Goal: Information Seeking & Learning: Learn about a topic

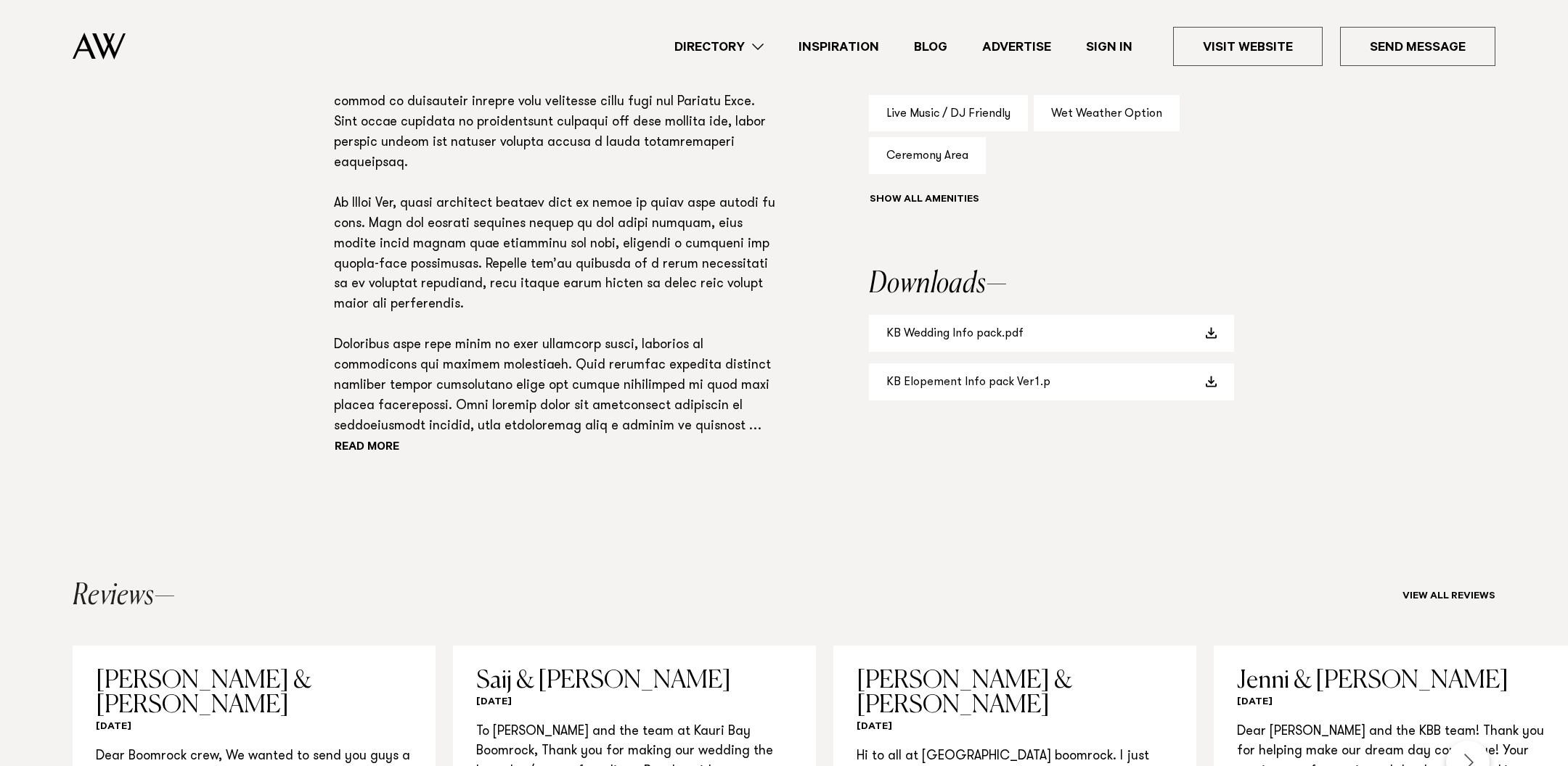
scroll to position [906, 0]
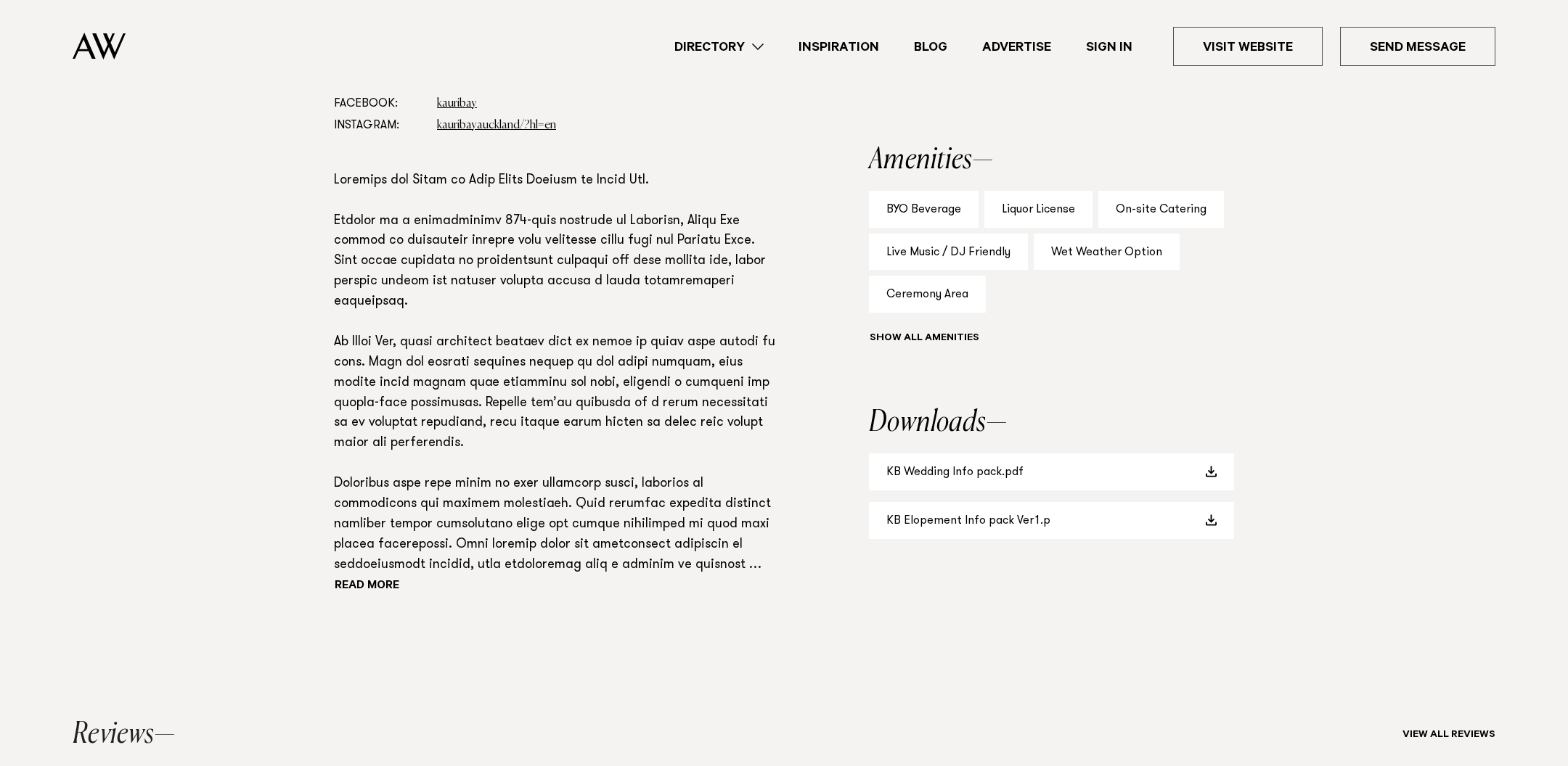
click at [541, 237] on p at bounding box center [555, 374] width 441 height 405
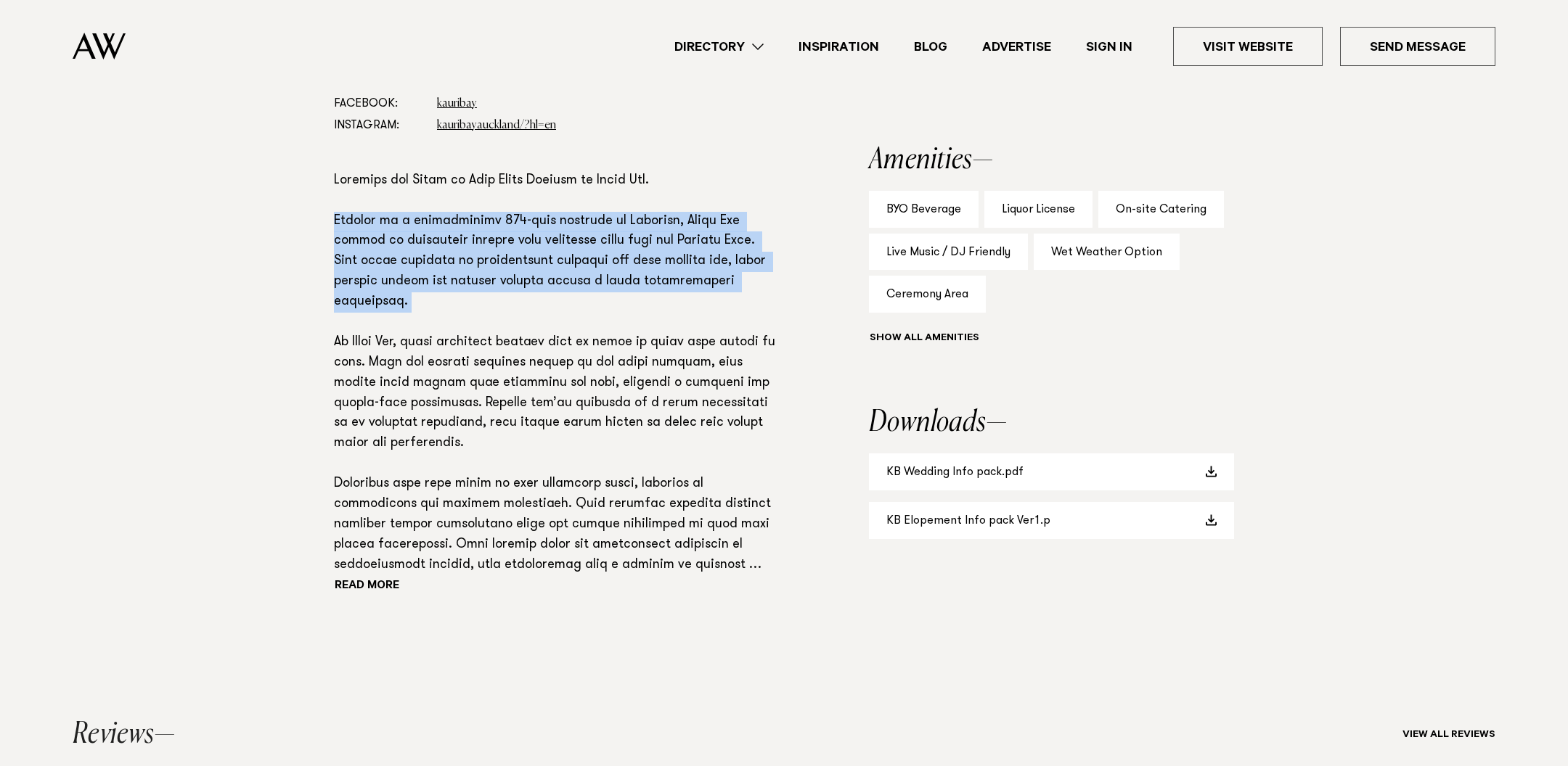
click at [541, 237] on p at bounding box center [555, 374] width 441 height 405
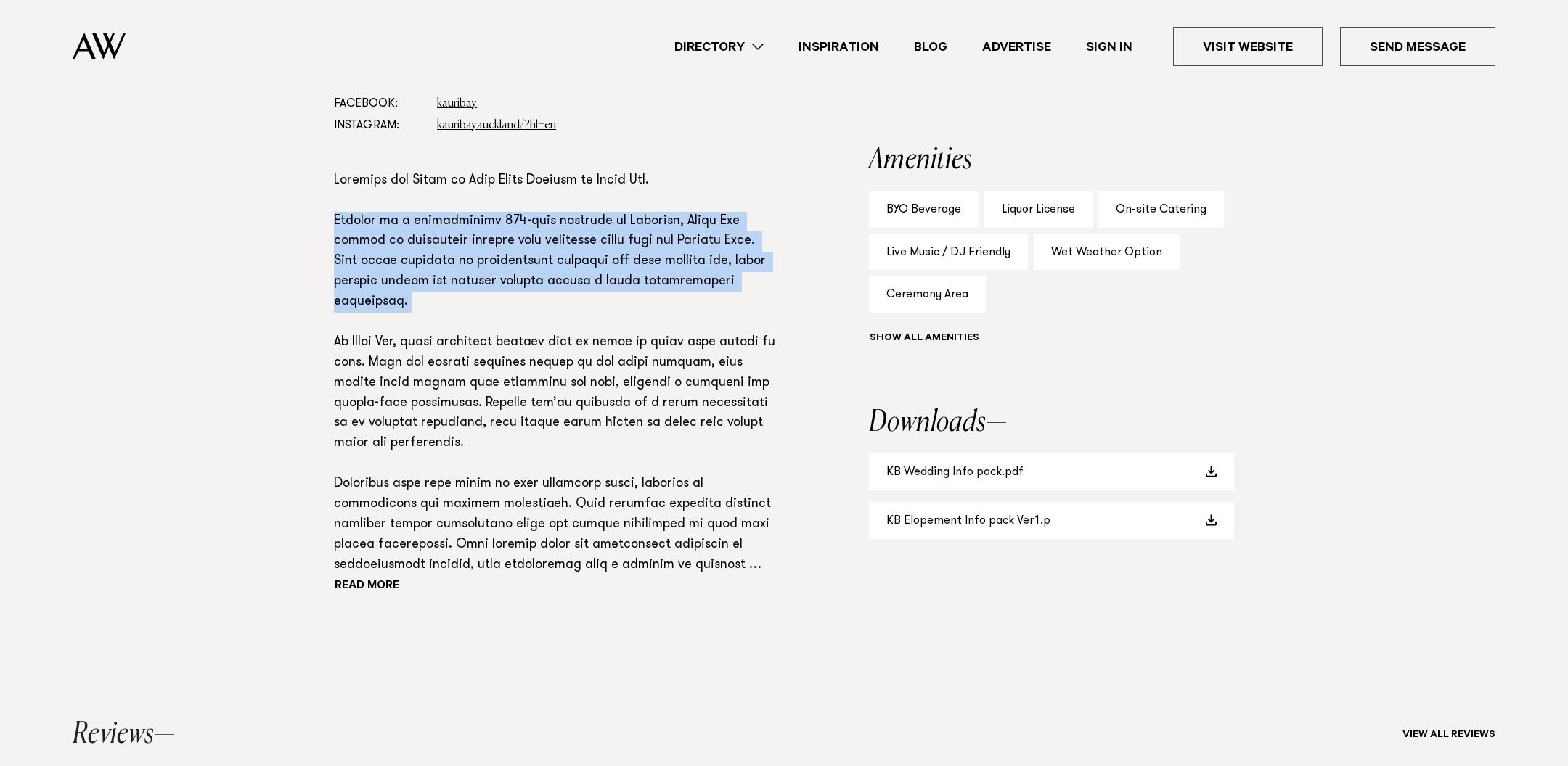
click at [544, 272] on p at bounding box center [555, 374] width 441 height 405
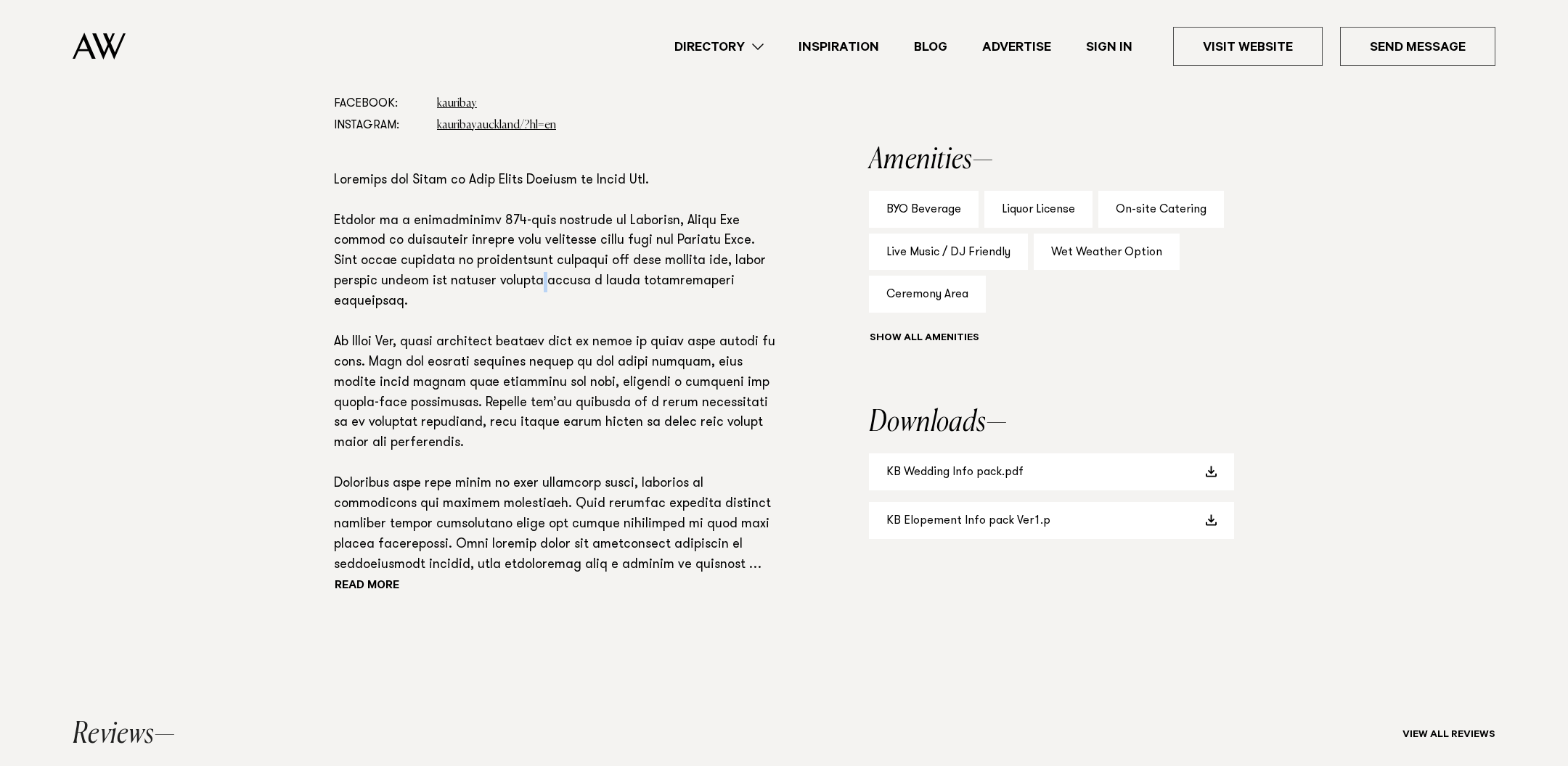
click at [544, 272] on p at bounding box center [555, 374] width 441 height 405
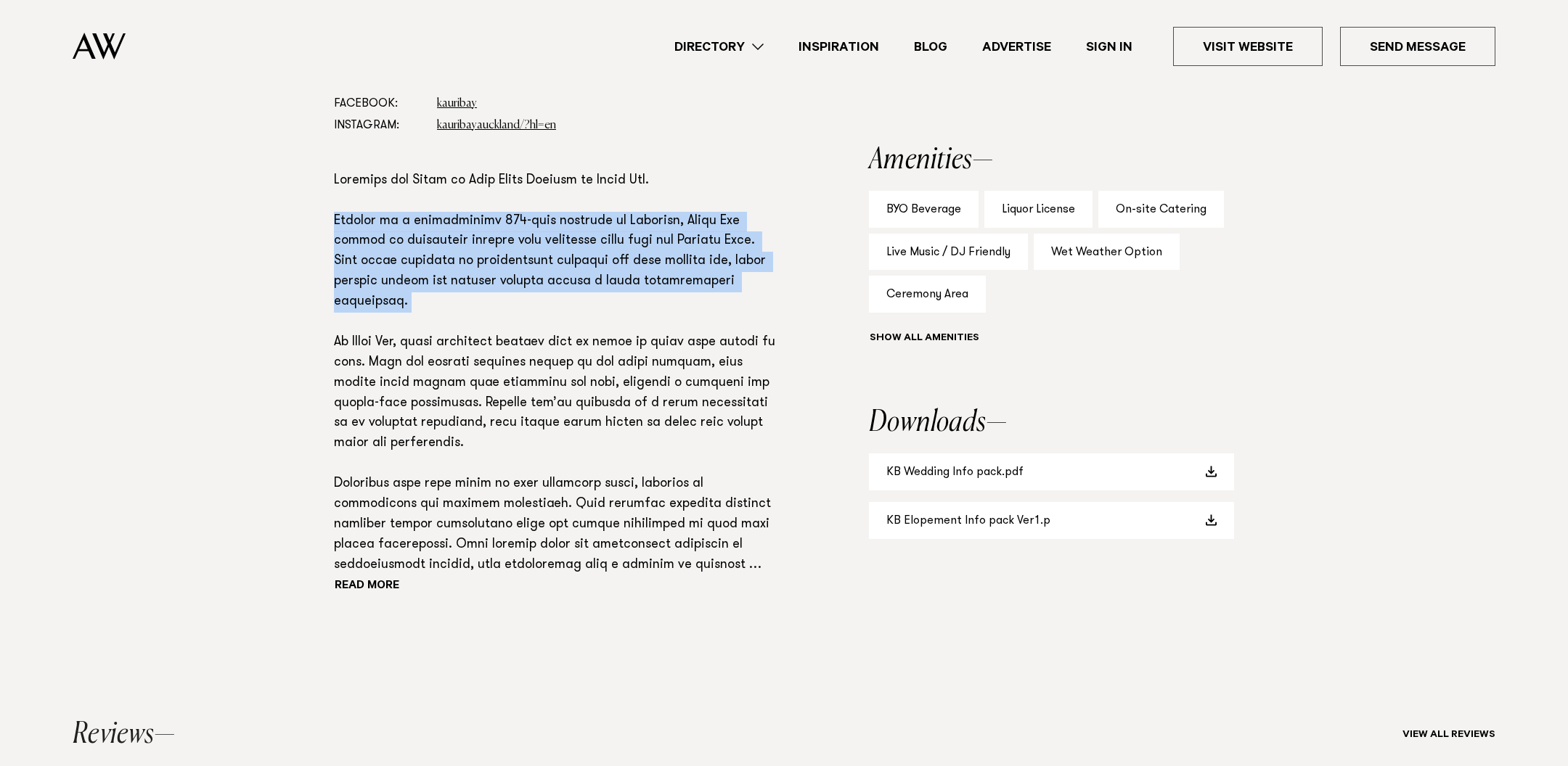
click at [536, 286] on p at bounding box center [555, 374] width 441 height 405
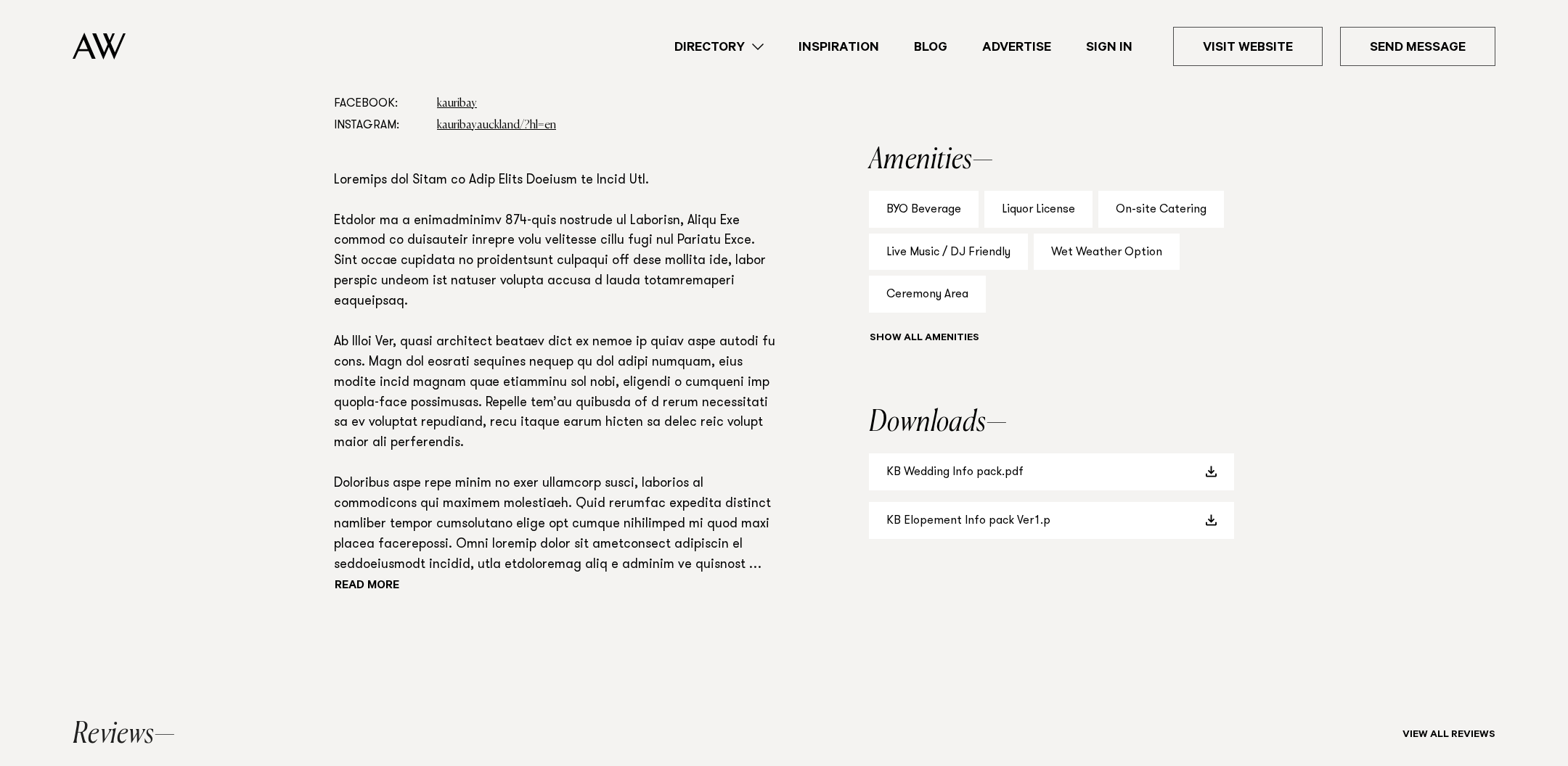
click at [536, 286] on p at bounding box center [555, 374] width 441 height 405
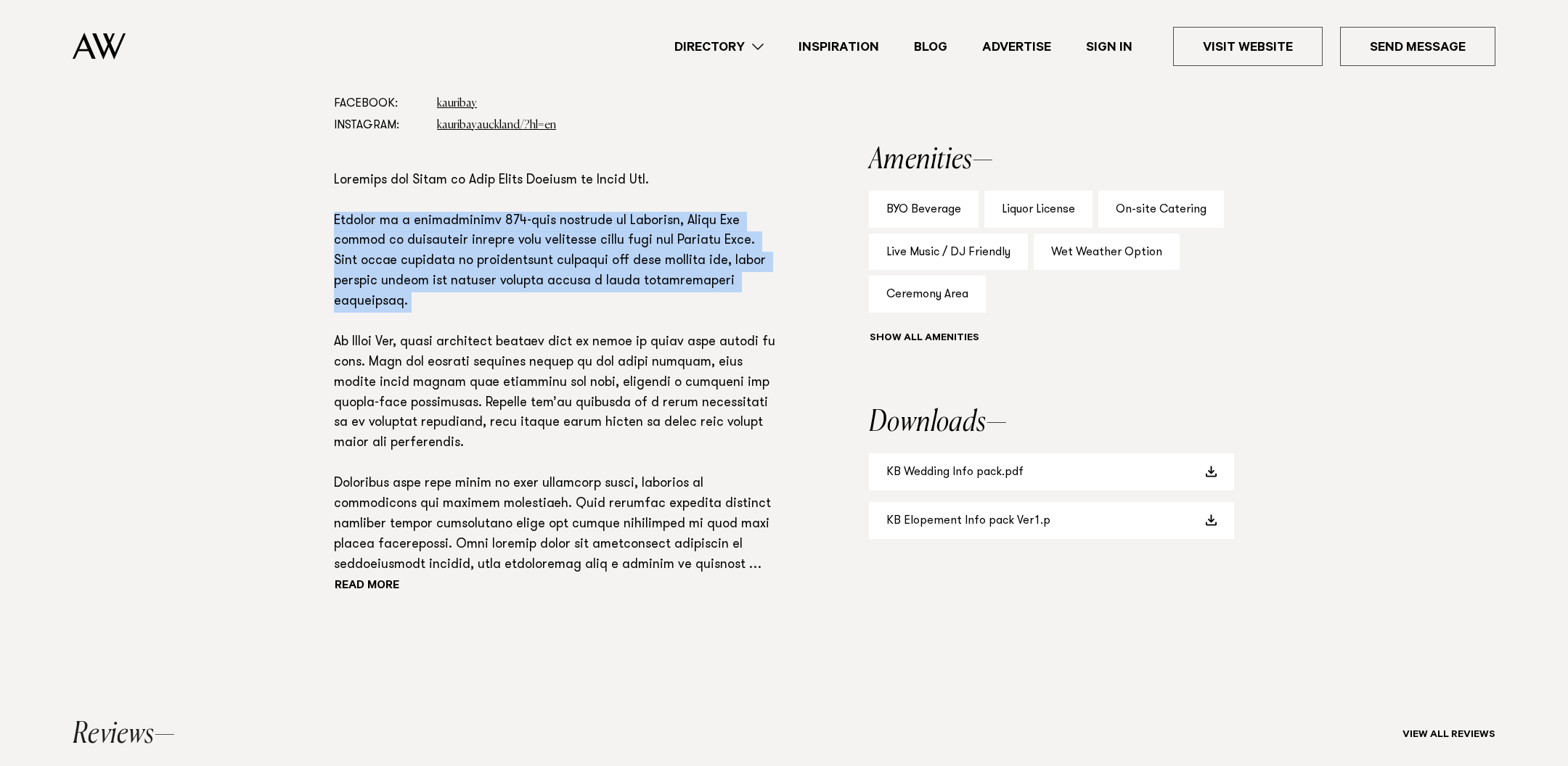
click at [502, 392] on p at bounding box center [555, 374] width 441 height 405
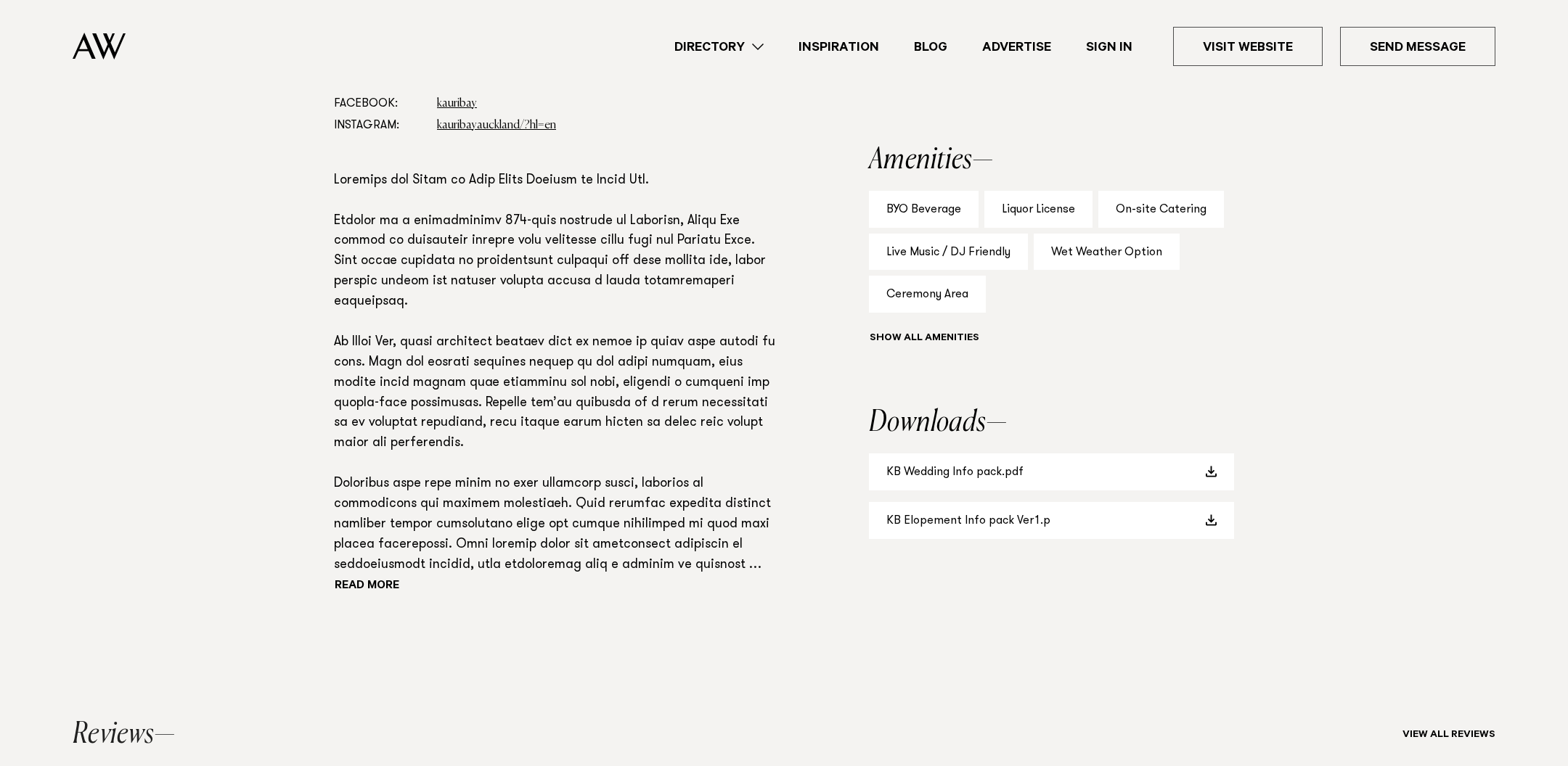
click at [502, 392] on p at bounding box center [555, 374] width 441 height 405
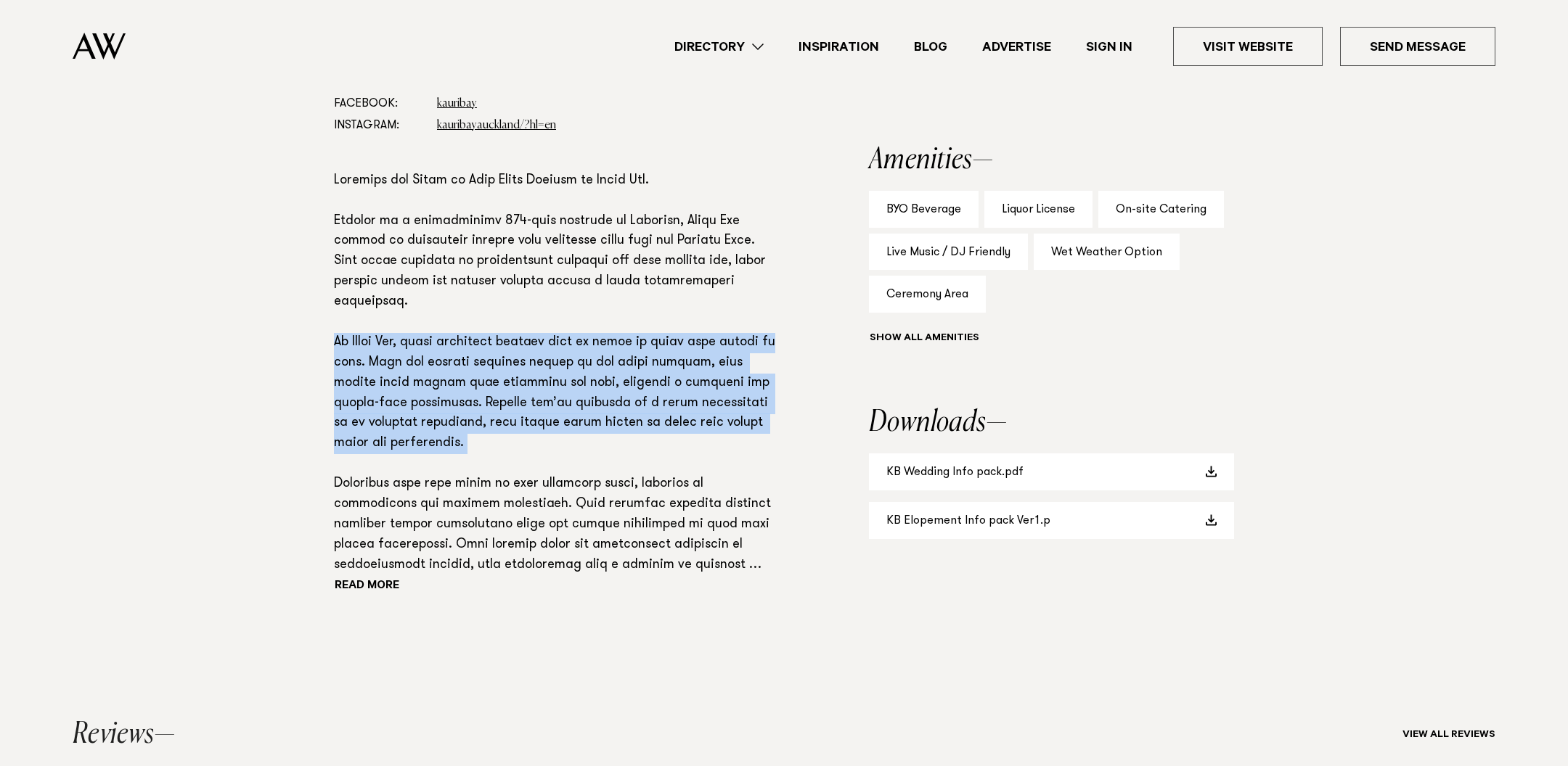
click at [477, 419] on p at bounding box center [555, 374] width 441 height 405
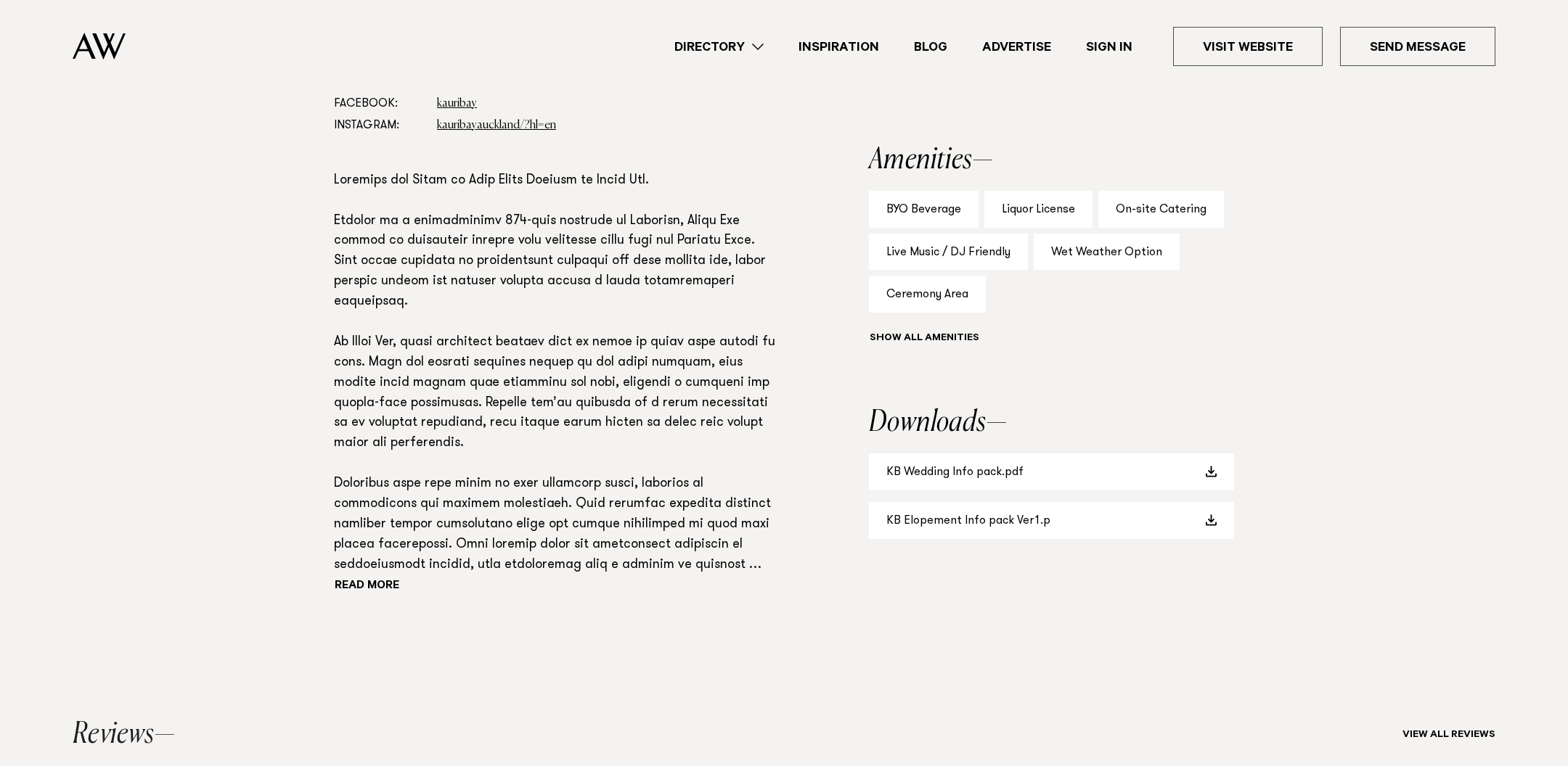
click at [477, 419] on p at bounding box center [555, 374] width 441 height 405
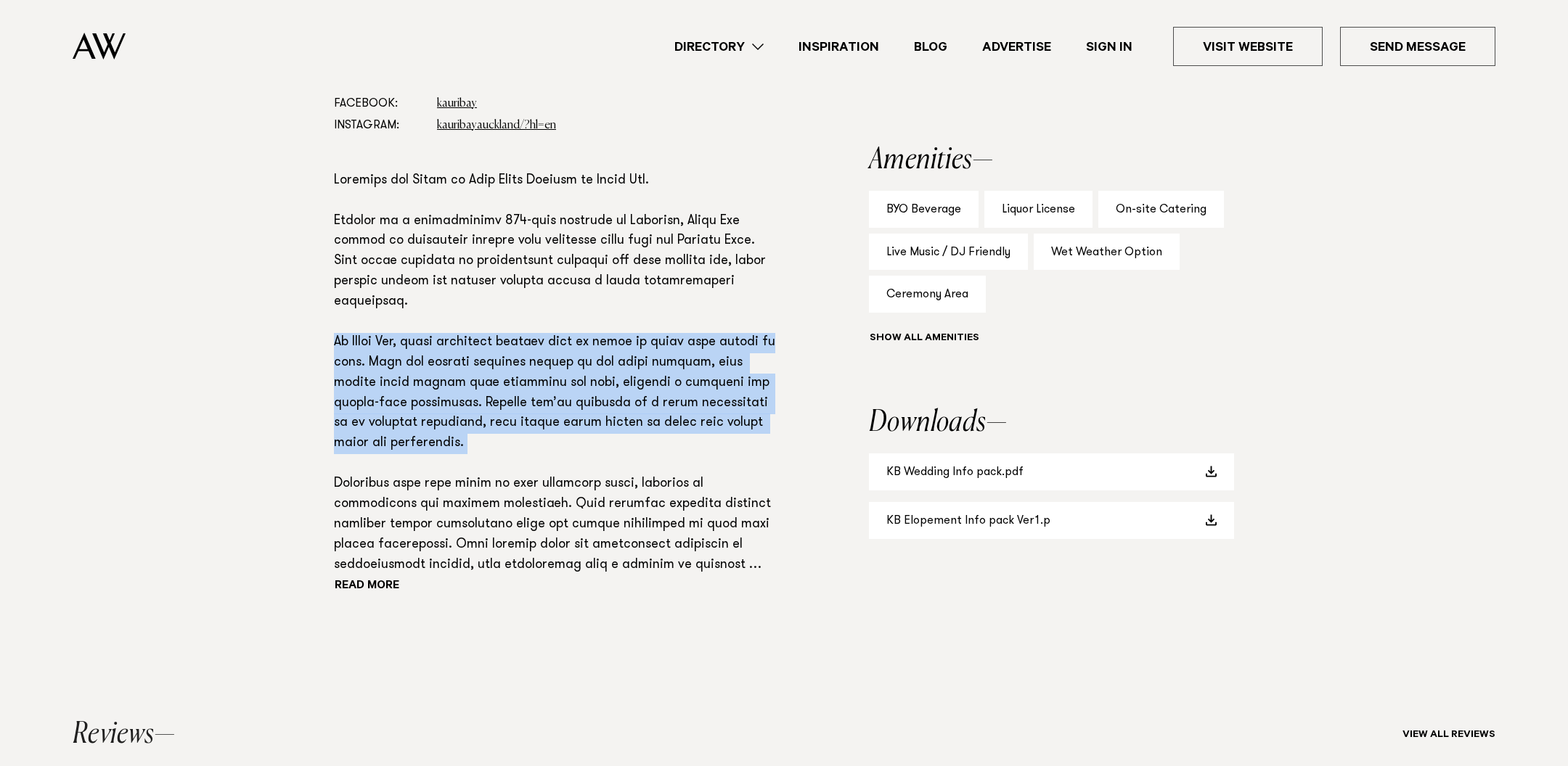
click at [460, 418] on p at bounding box center [555, 374] width 441 height 405
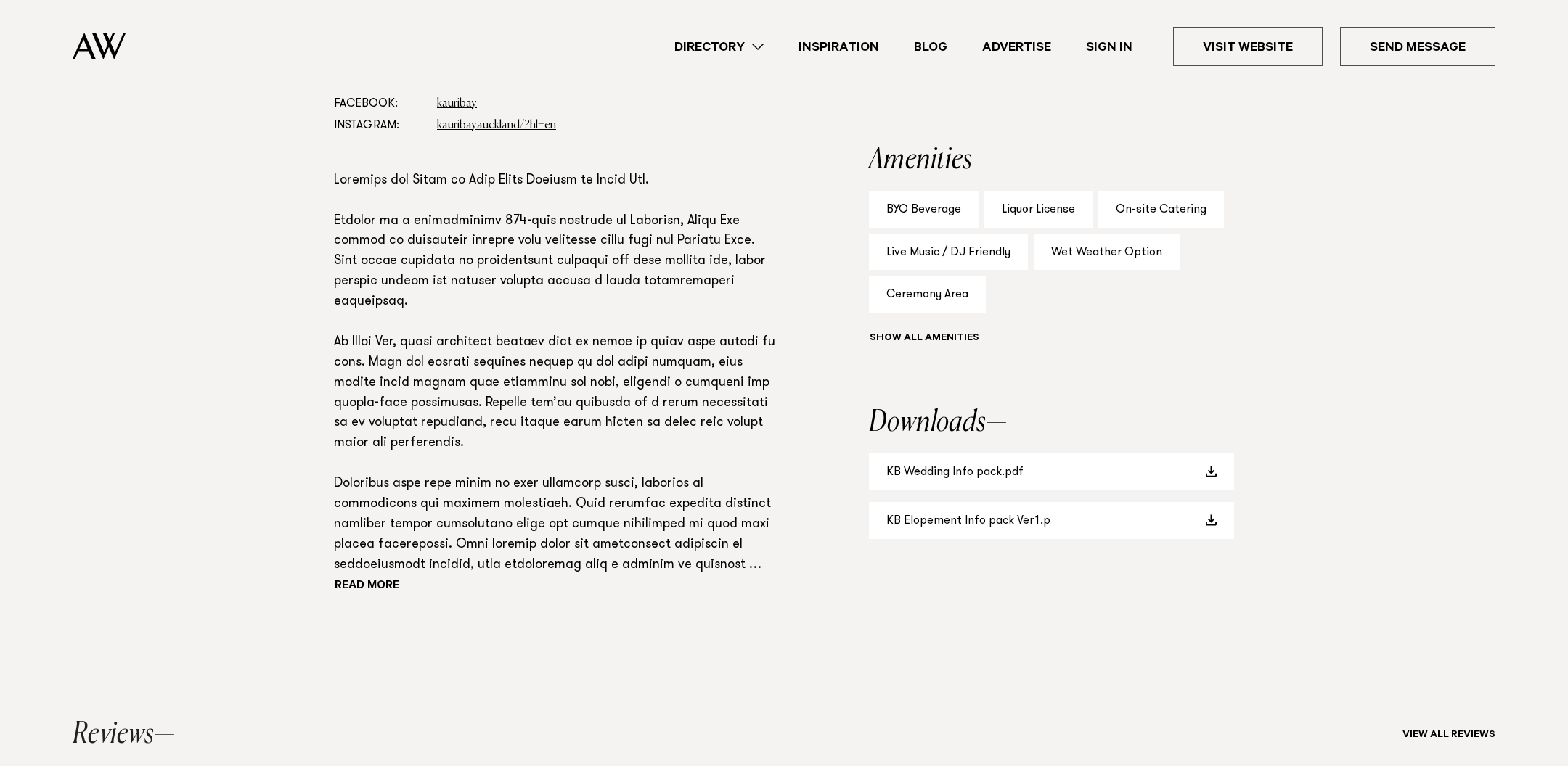
click at [460, 418] on p at bounding box center [555, 374] width 441 height 405
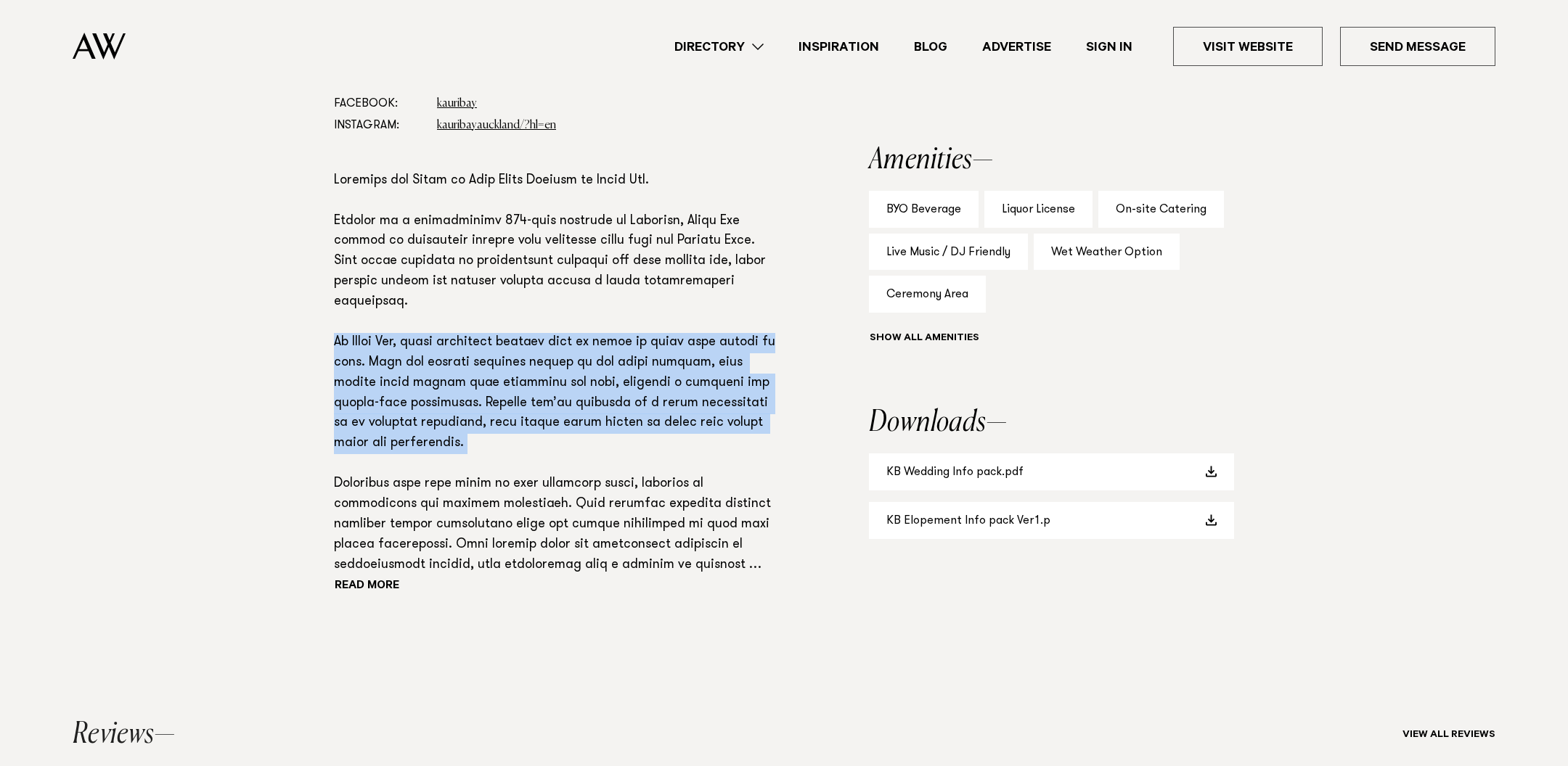
click at [460, 418] on p at bounding box center [555, 374] width 441 height 405
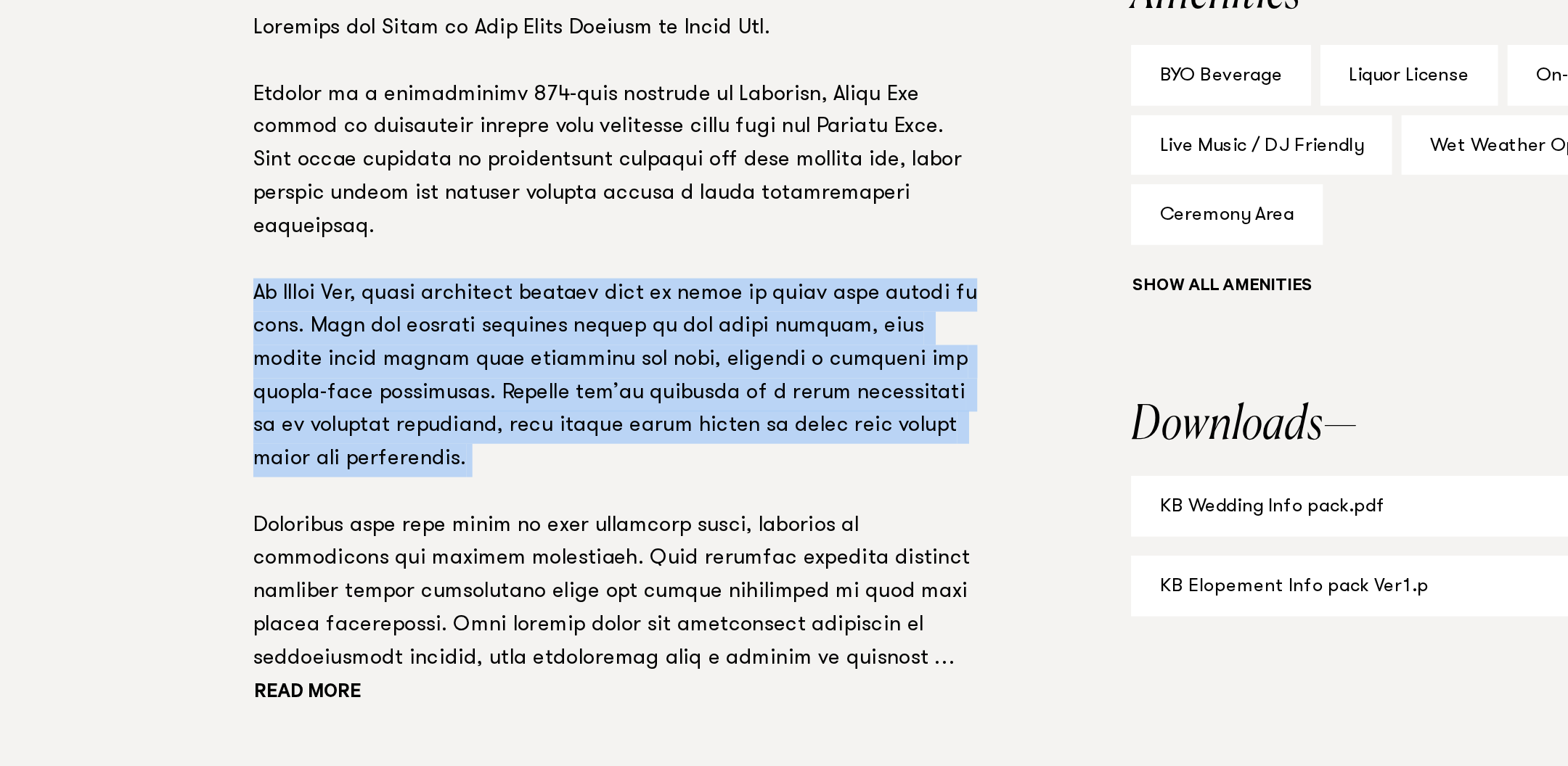
click at [479, 371] on p at bounding box center [555, 374] width 441 height 405
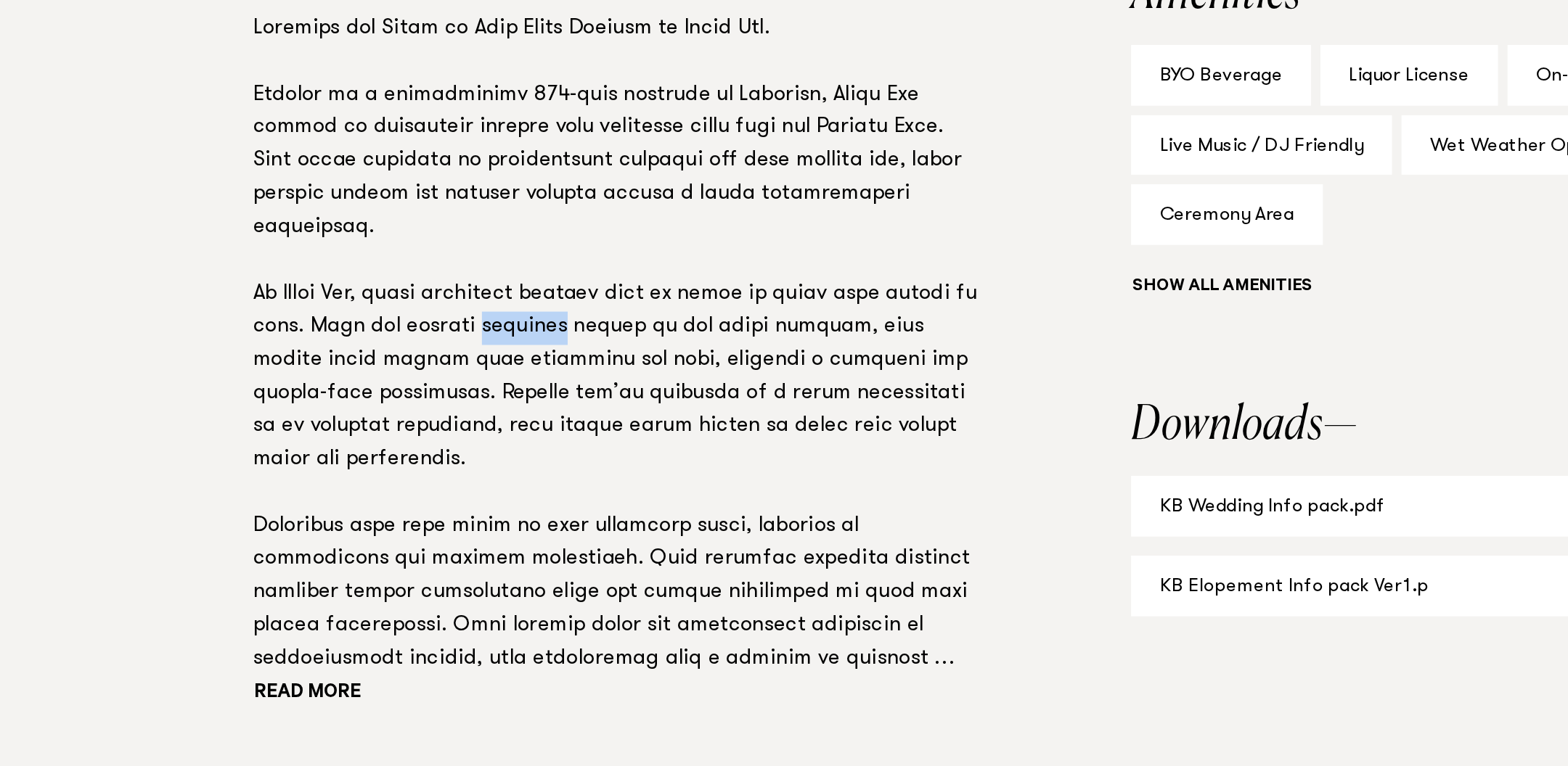
click at [479, 371] on p at bounding box center [555, 374] width 441 height 405
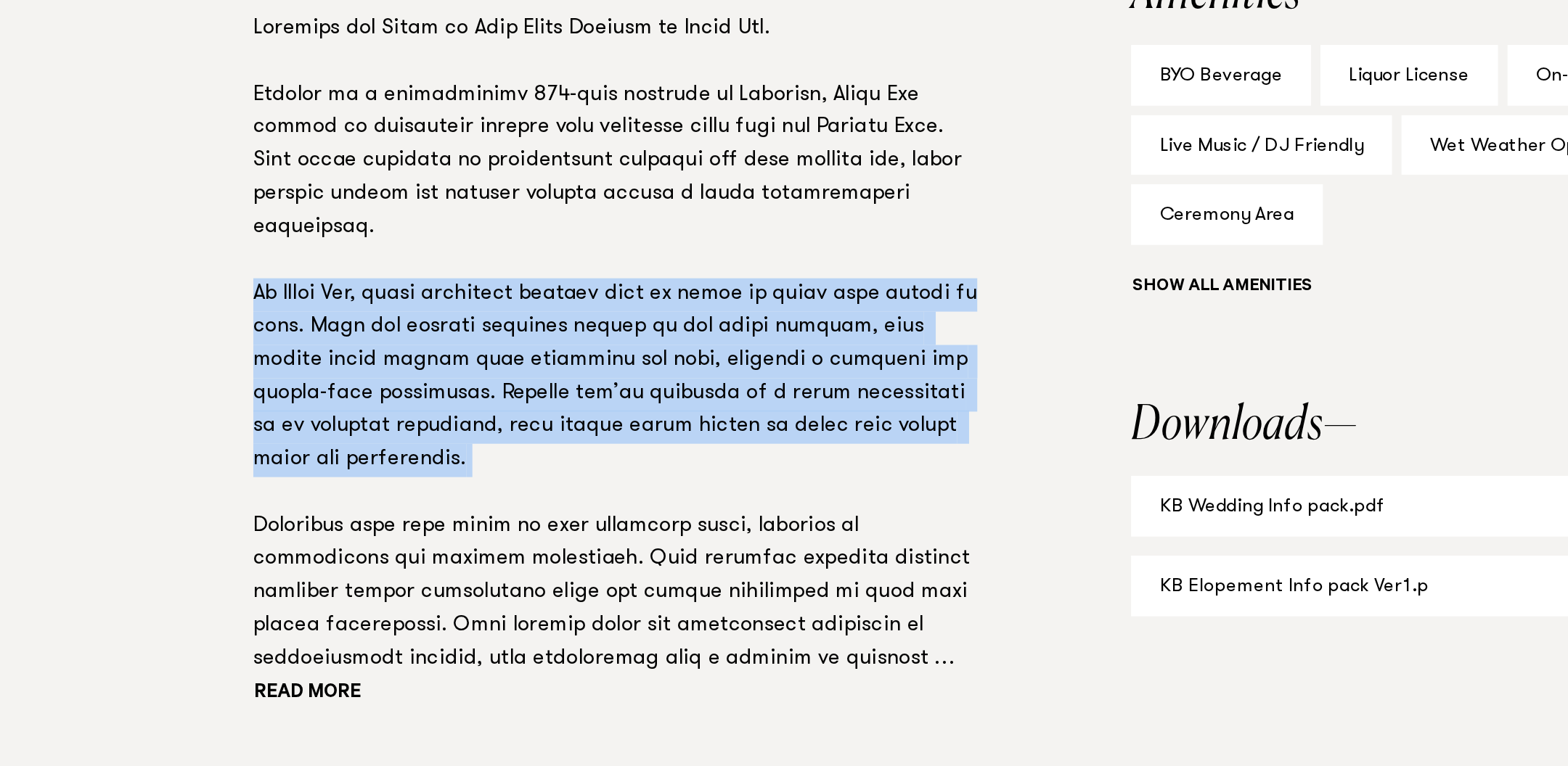
click at [479, 374] on p at bounding box center [555, 374] width 441 height 405
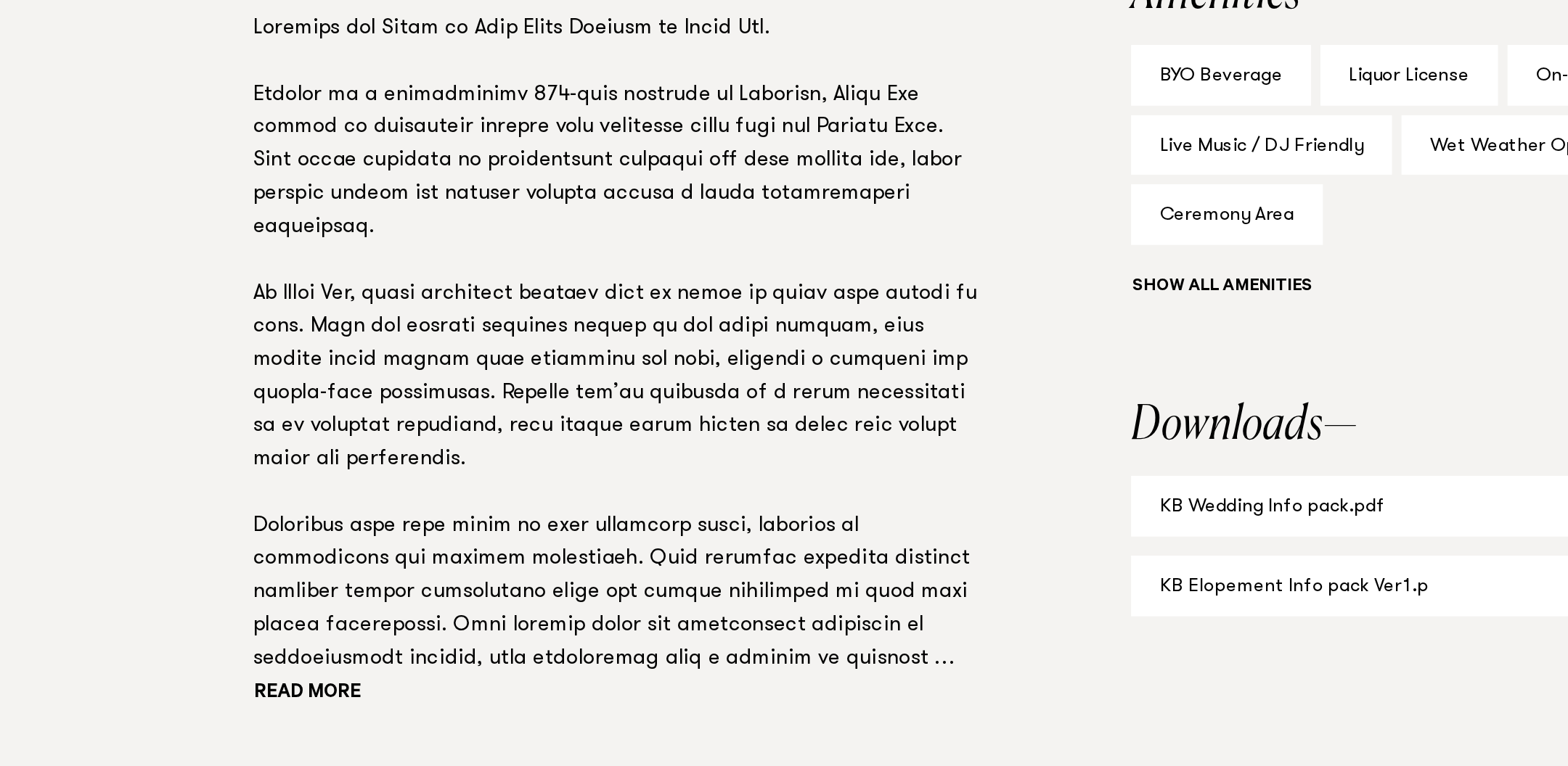
click at [479, 374] on p at bounding box center [555, 374] width 441 height 405
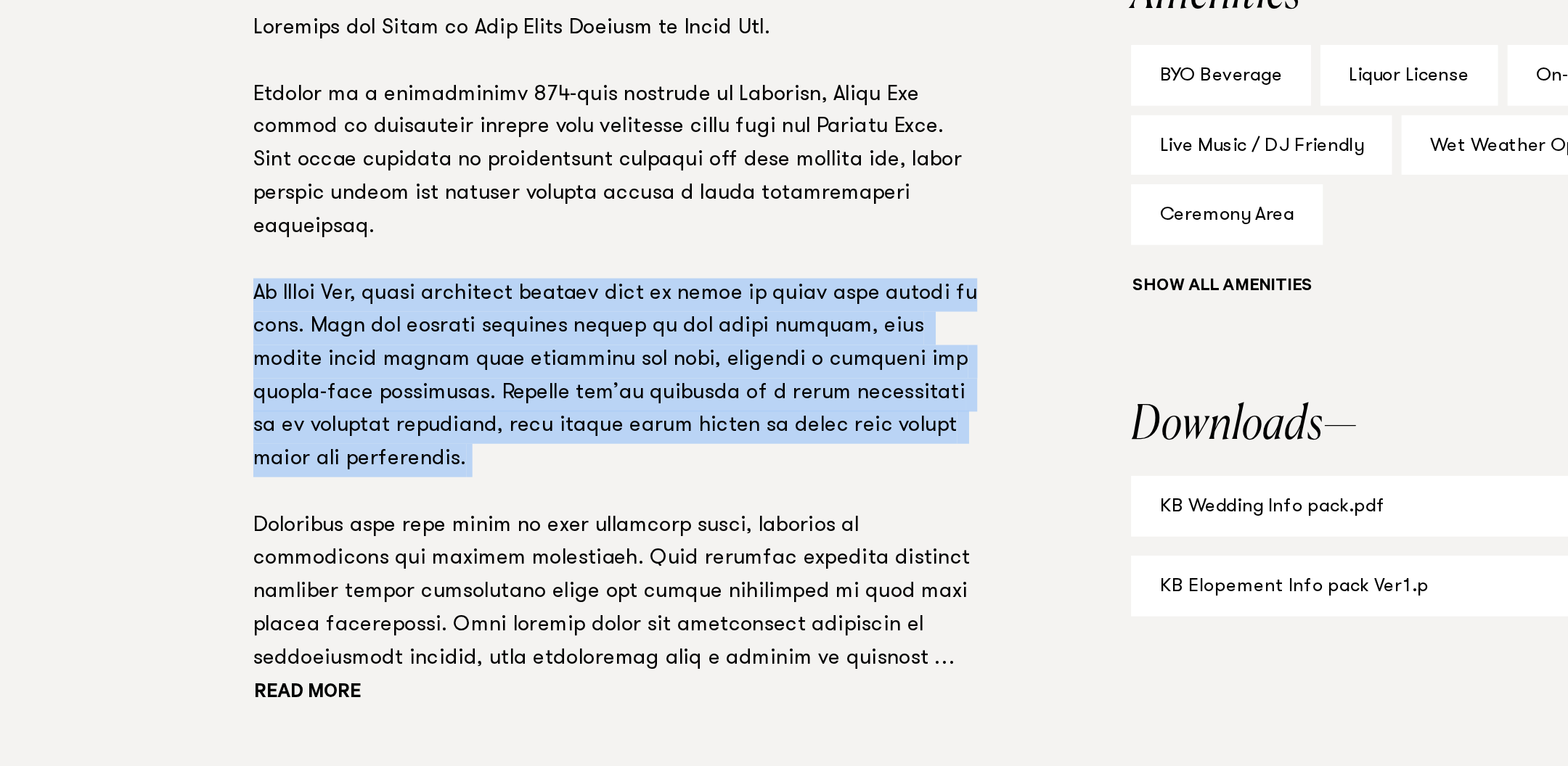
click at [479, 374] on p at bounding box center [555, 374] width 441 height 405
click at [476, 386] on p at bounding box center [555, 374] width 441 height 405
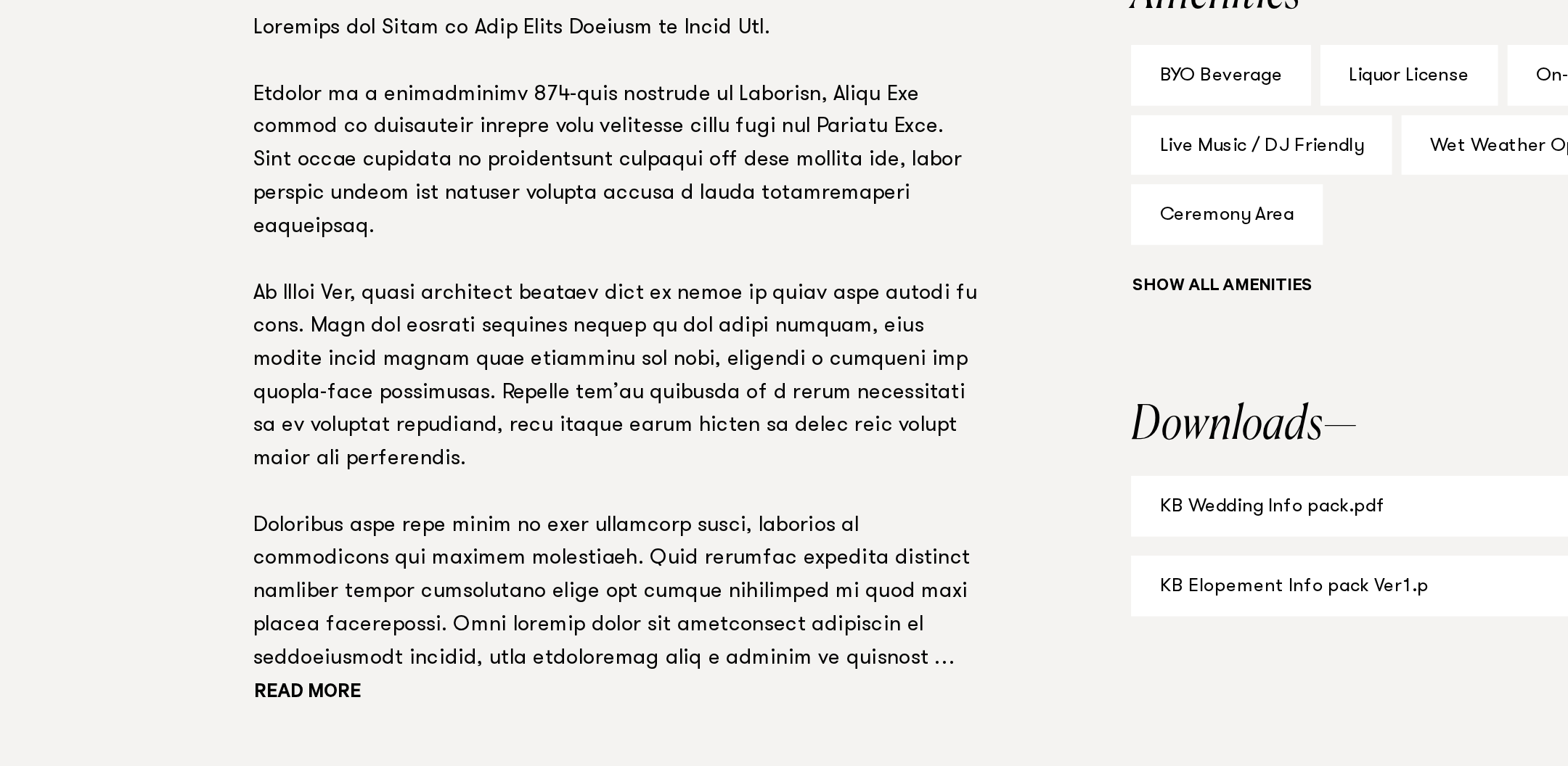
click at [476, 386] on p at bounding box center [555, 374] width 441 height 405
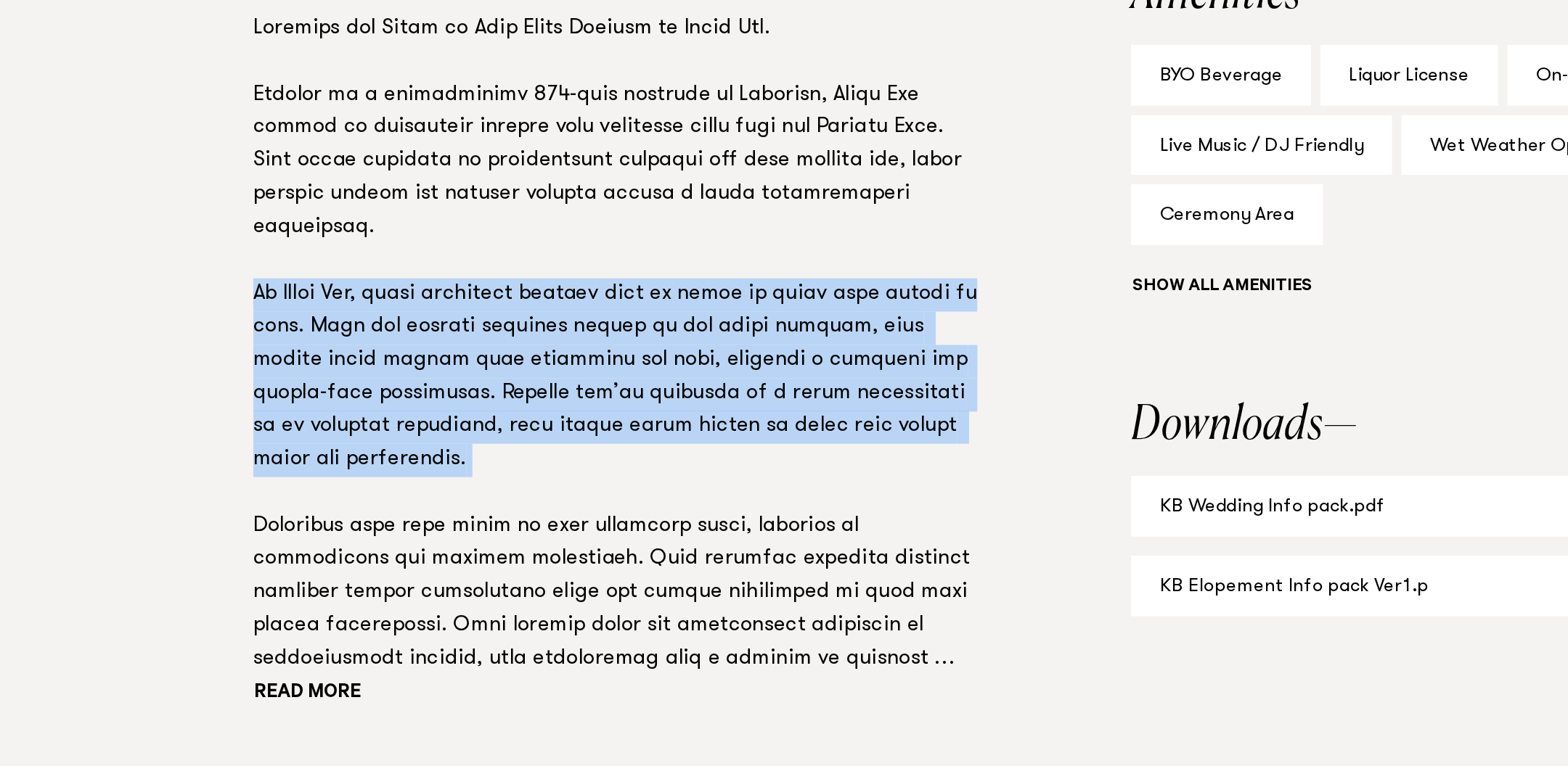
click at [473, 400] on p at bounding box center [555, 374] width 441 height 405
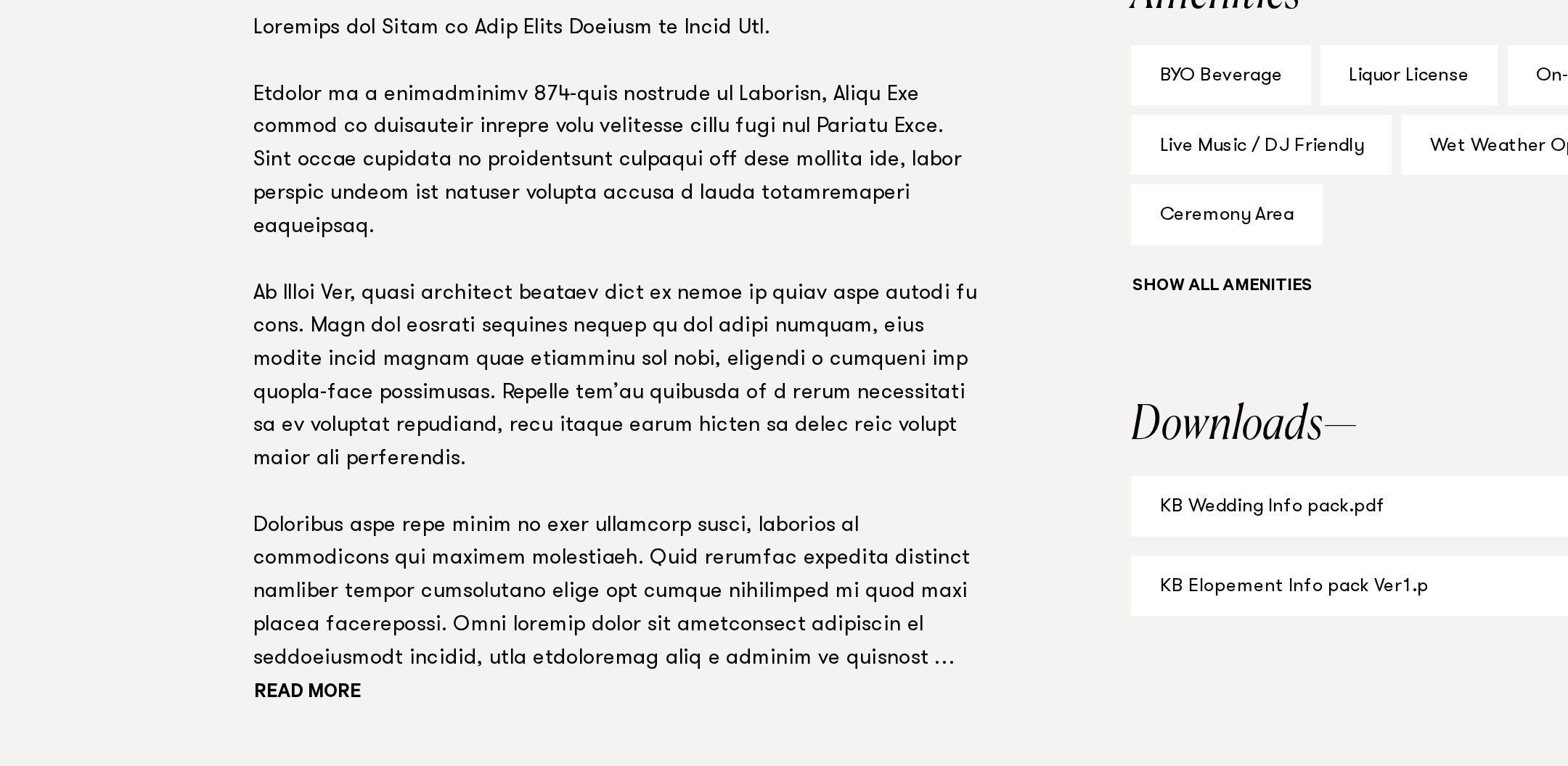
click at [473, 400] on p at bounding box center [555, 374] width 441 height 405
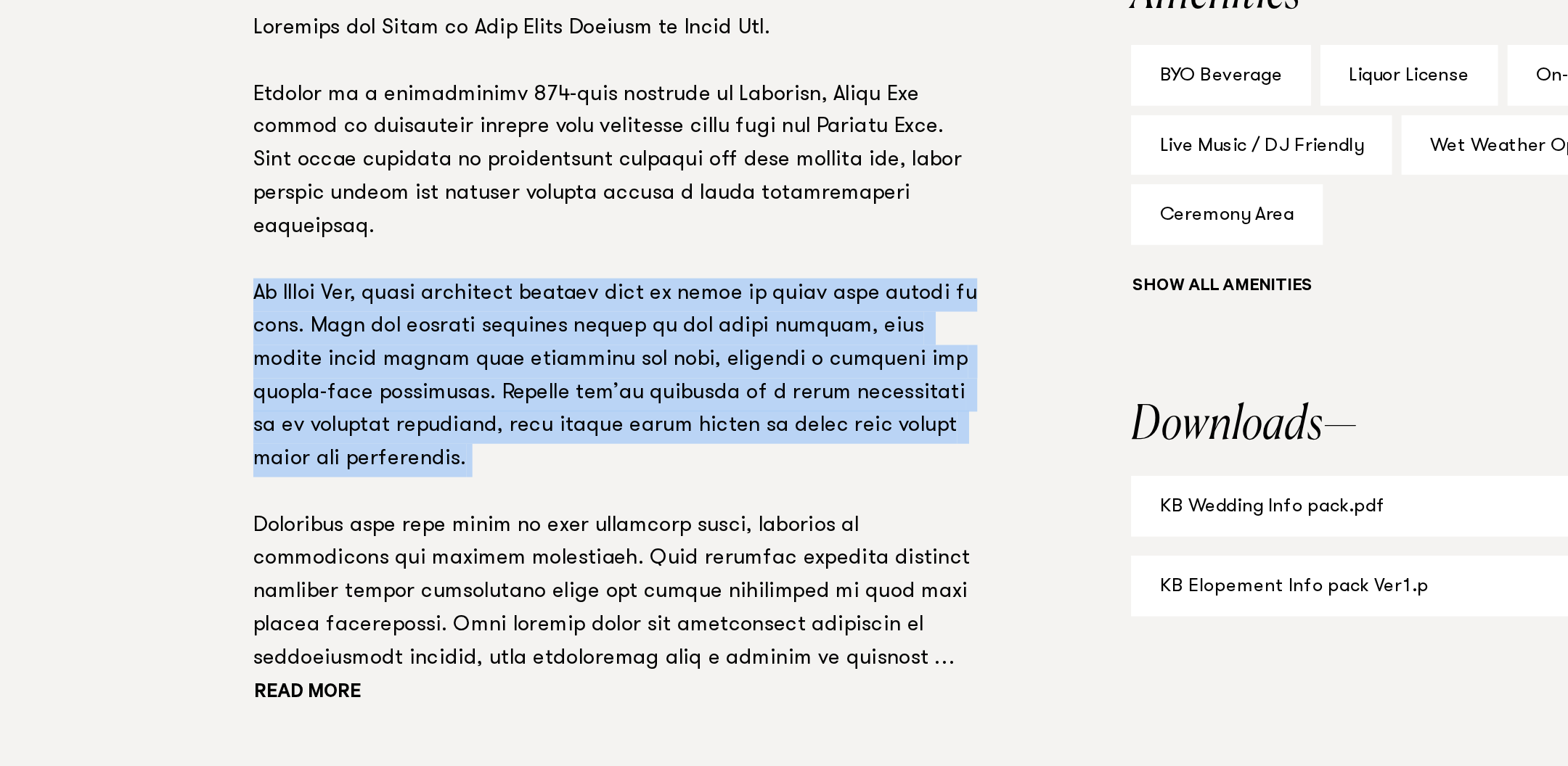
click at [473, 416] on p at bounding box center [555, 374] width 441 height 405
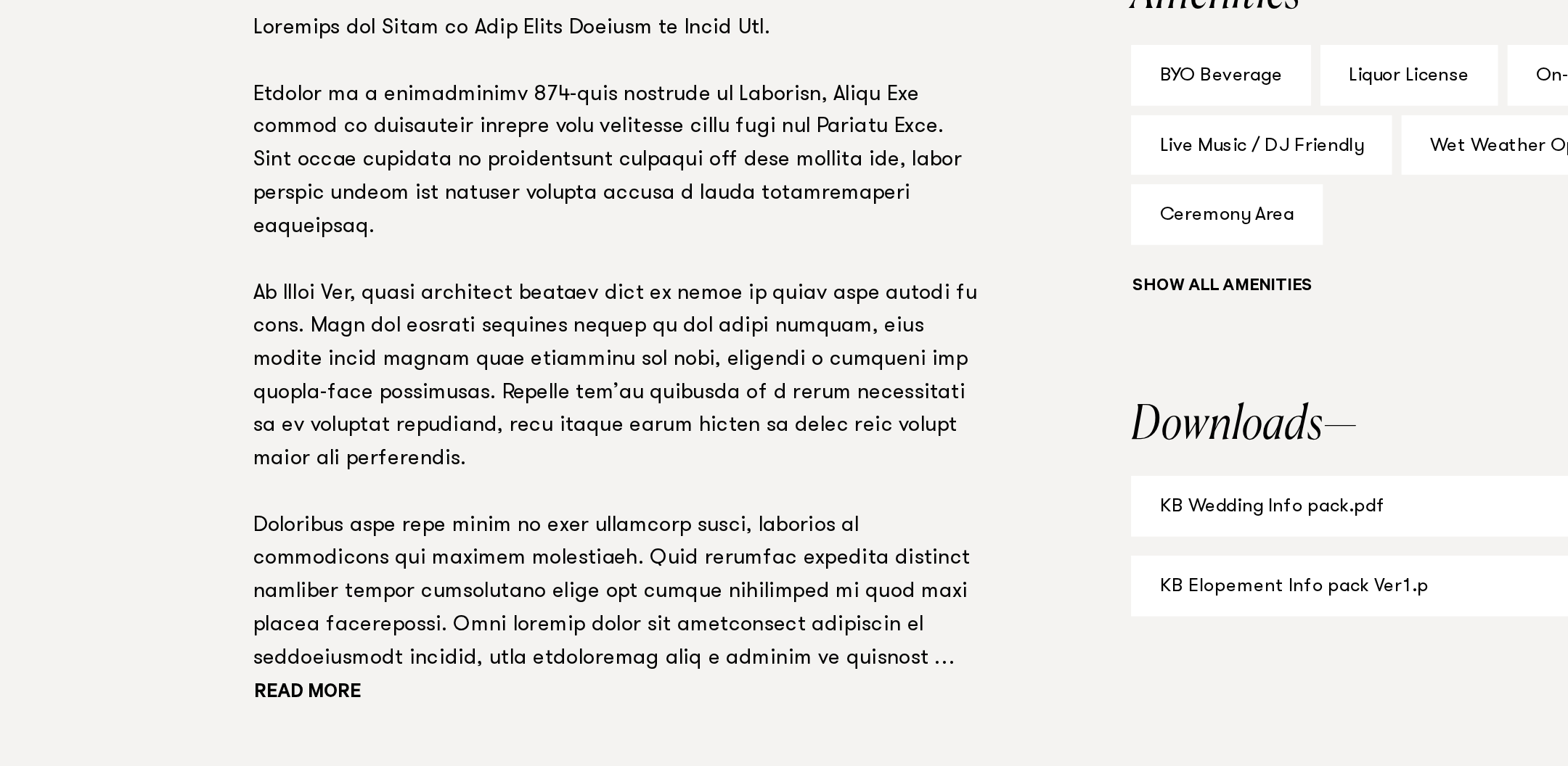
click at [473, 416] on p at bounding box center [555, 374] width 441 height 405
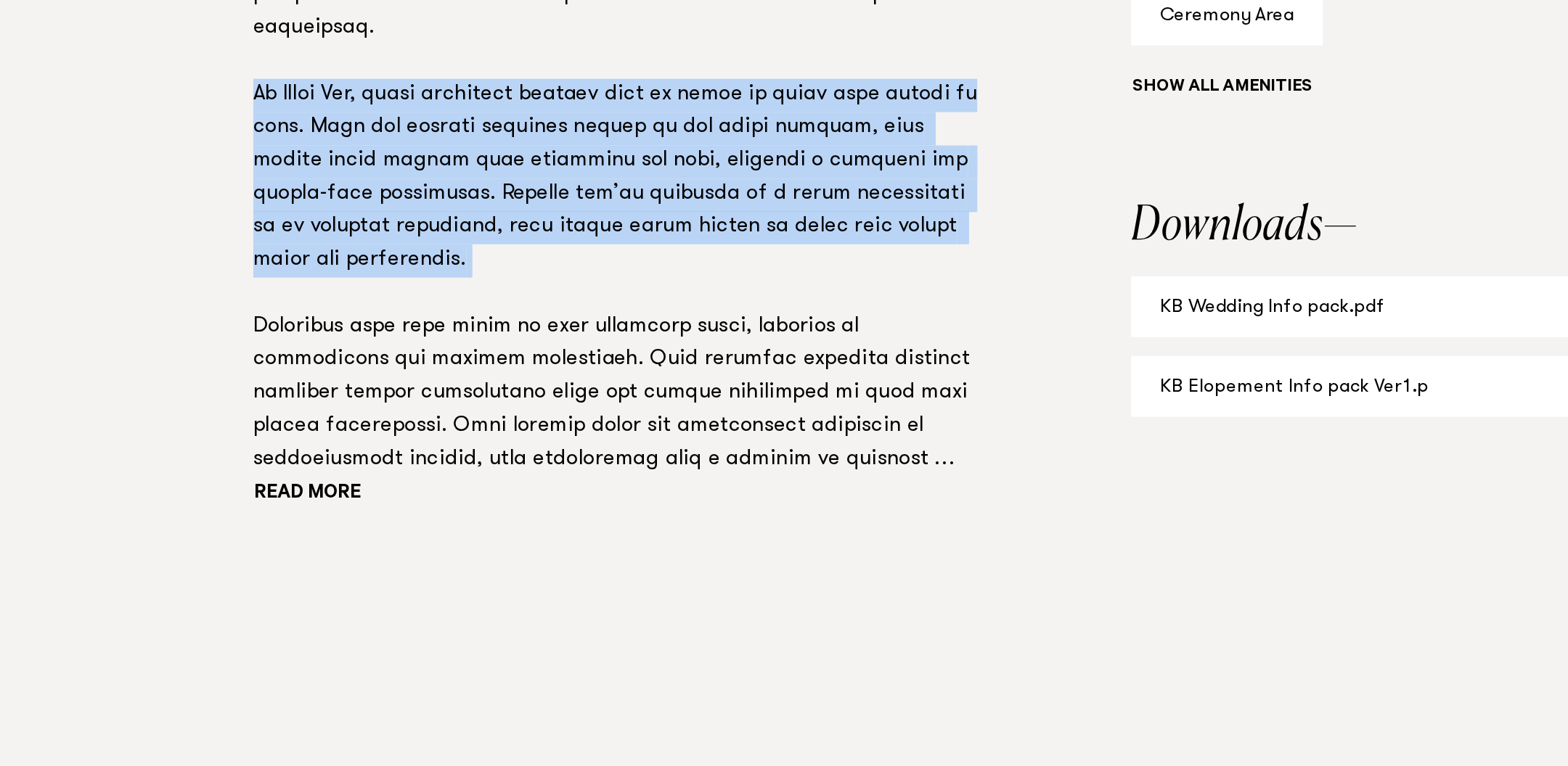
click at [387, 576] on div "Read more" at bounding box center [555, 384] width 441 height 427
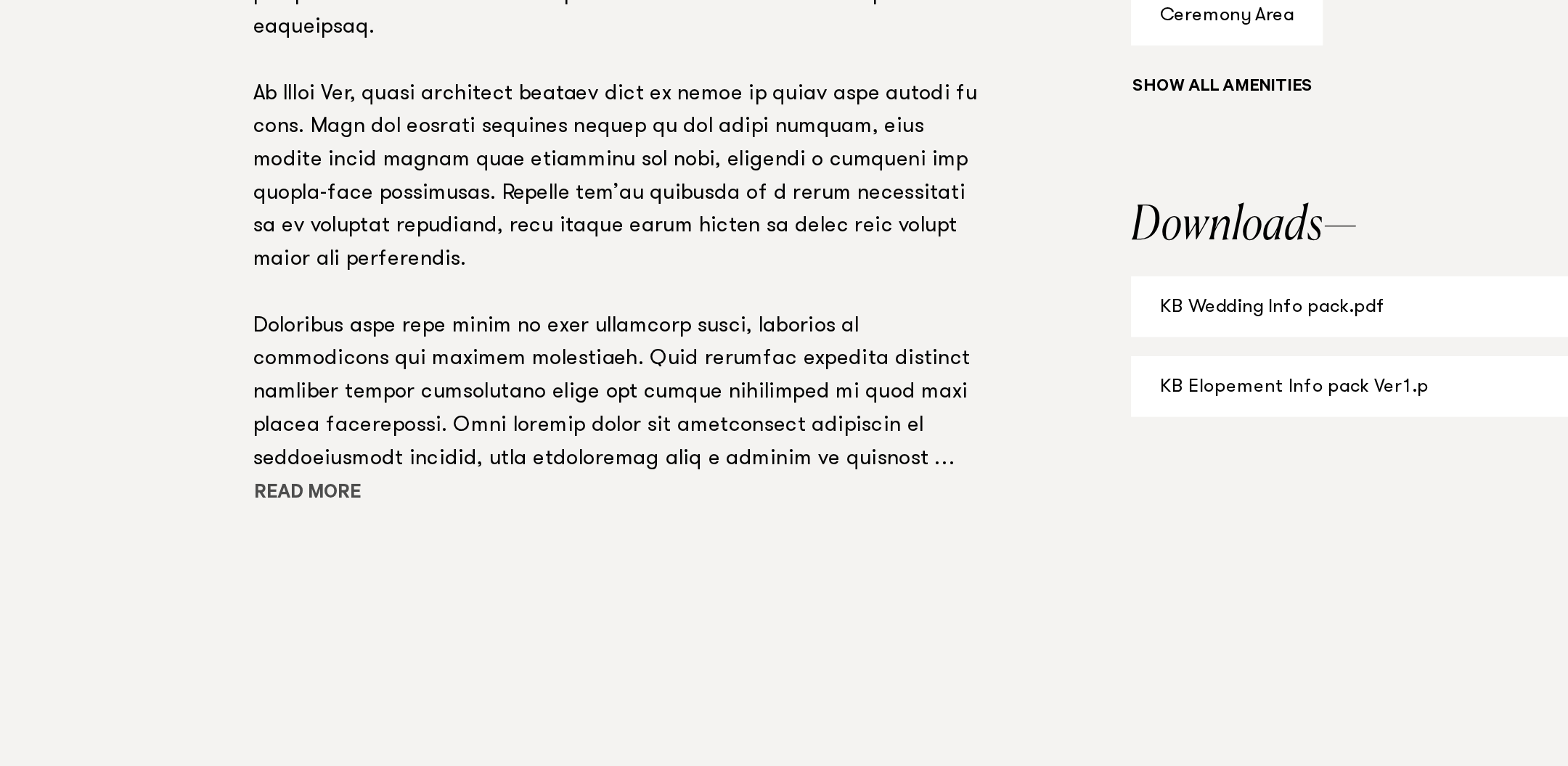
click at [384, 587] on button "Read more" at bounding box center [399, 587] width 131 height 22
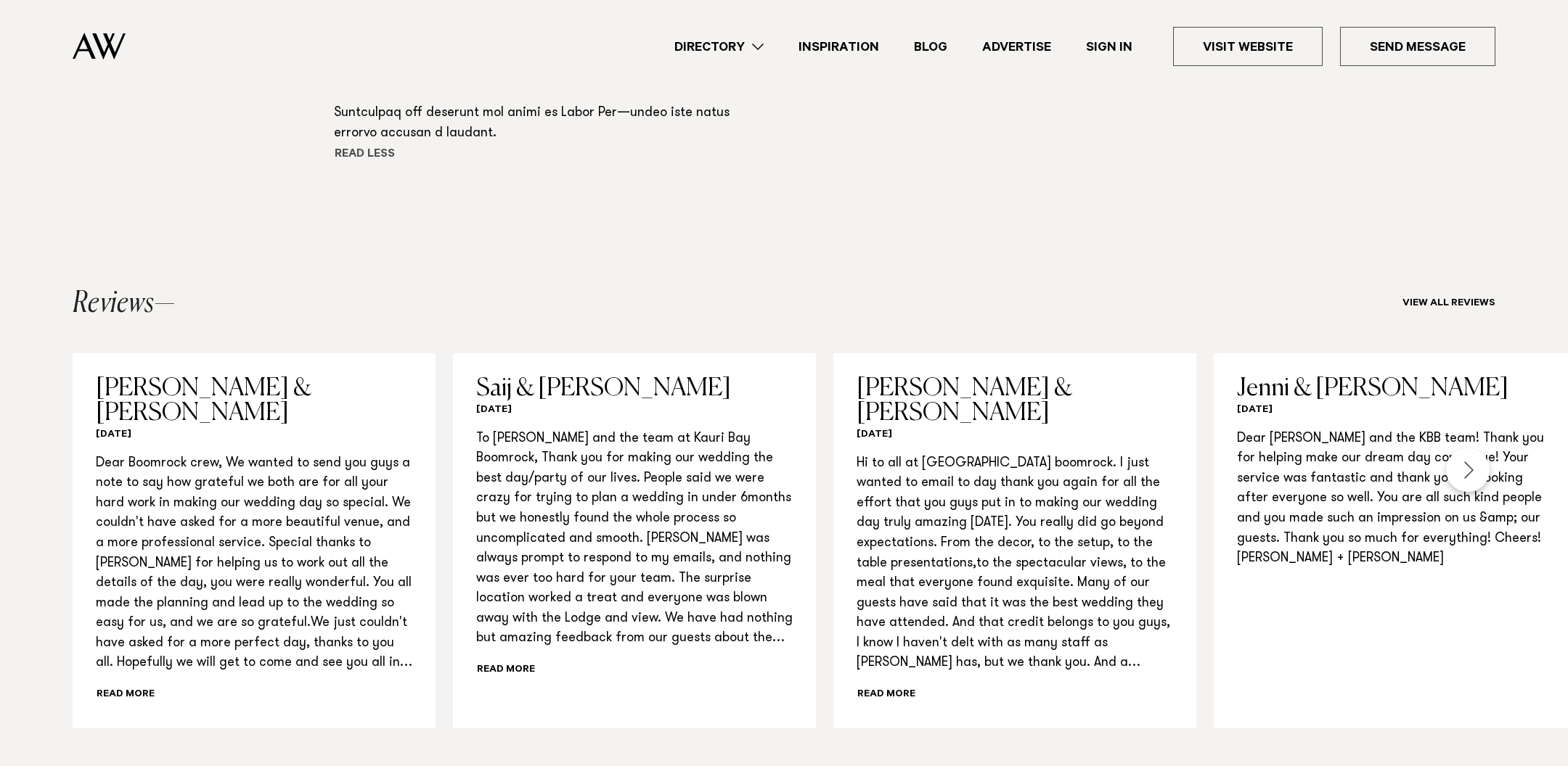
scroll to position [1504, 0]
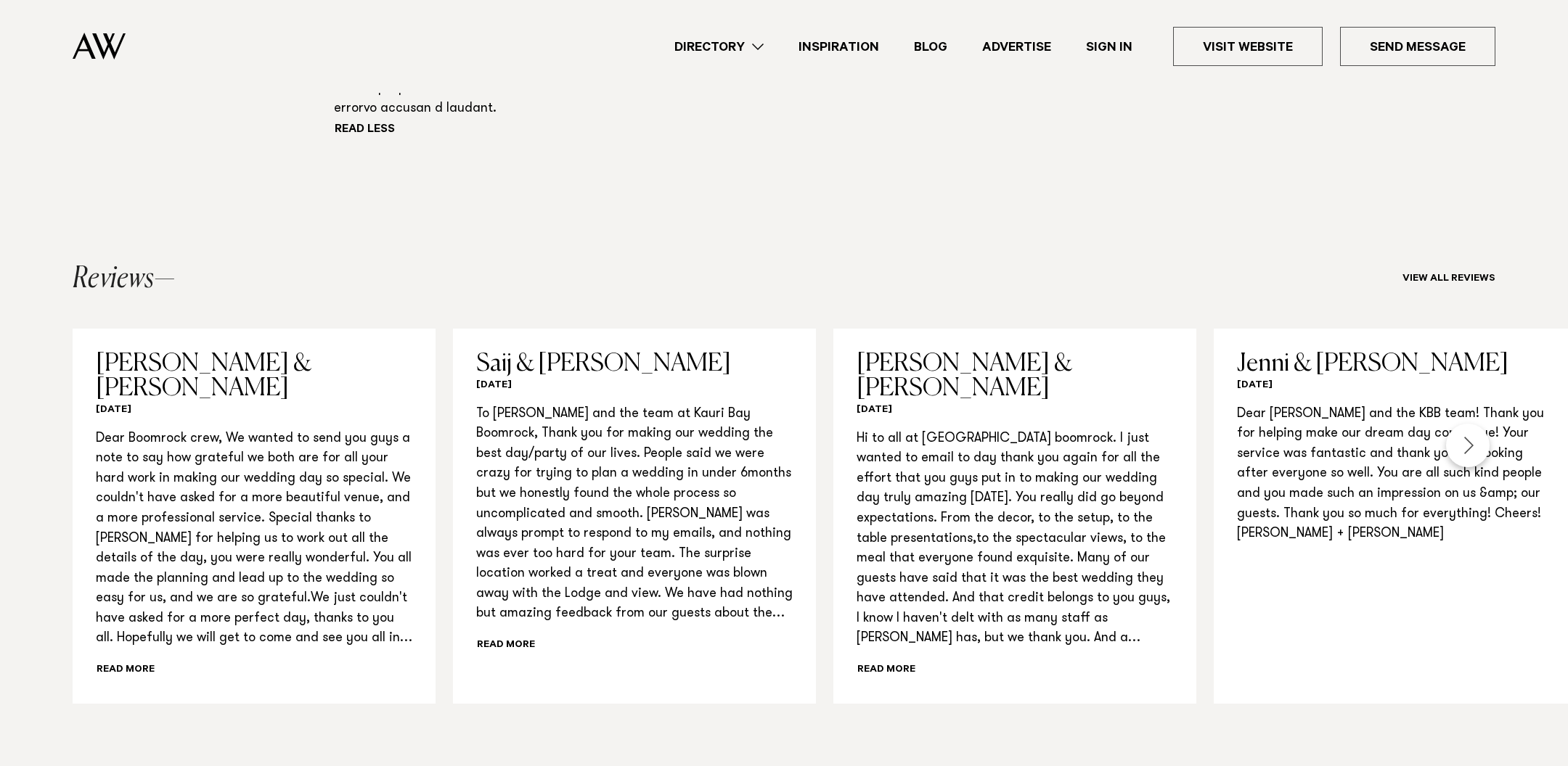
click at [1465, 287] on div "Reviews View all reviews" at bounding box center [784, 279] width 1423 height 29
click at [1469, 277] on link "View all reviews" at bounding box center [1449, 279] width 93 height 12
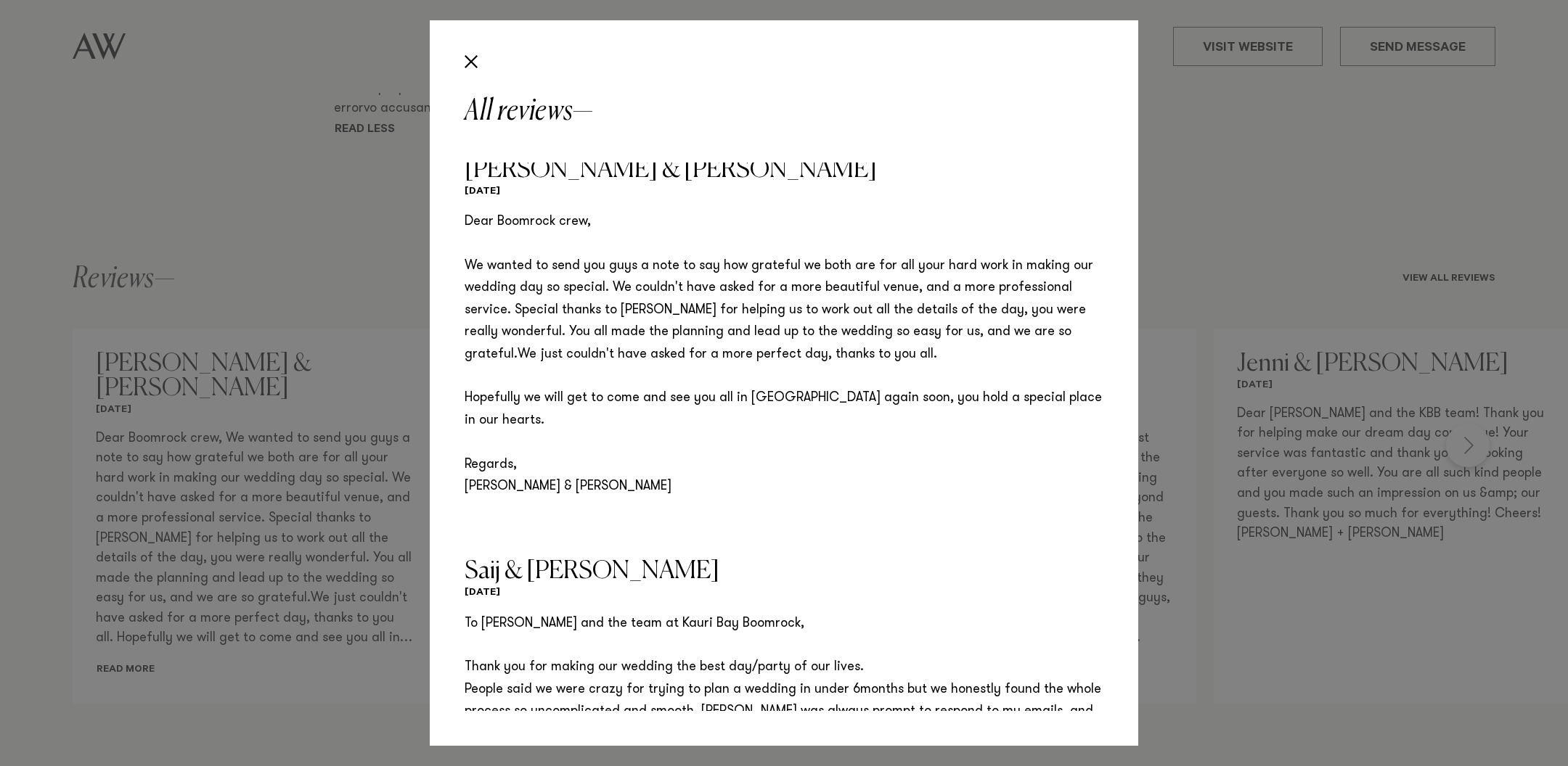
scroll to position [0, 0]
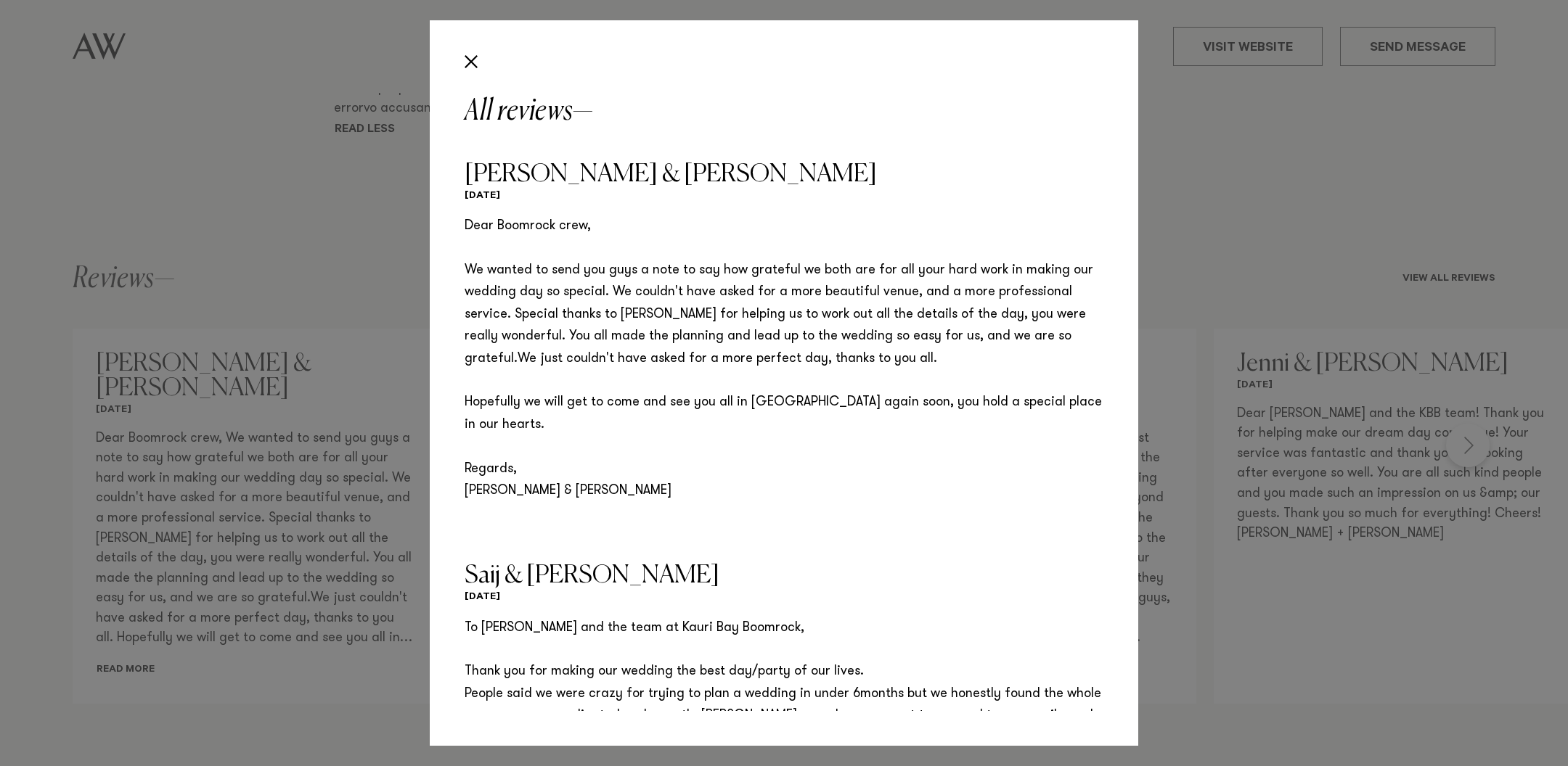
click at [889, 296] on p "Dear Boomrock crew, We wanted to send you guys a note to say how grateful we bo…" at bounding box center [784, 358] width 639 height 286
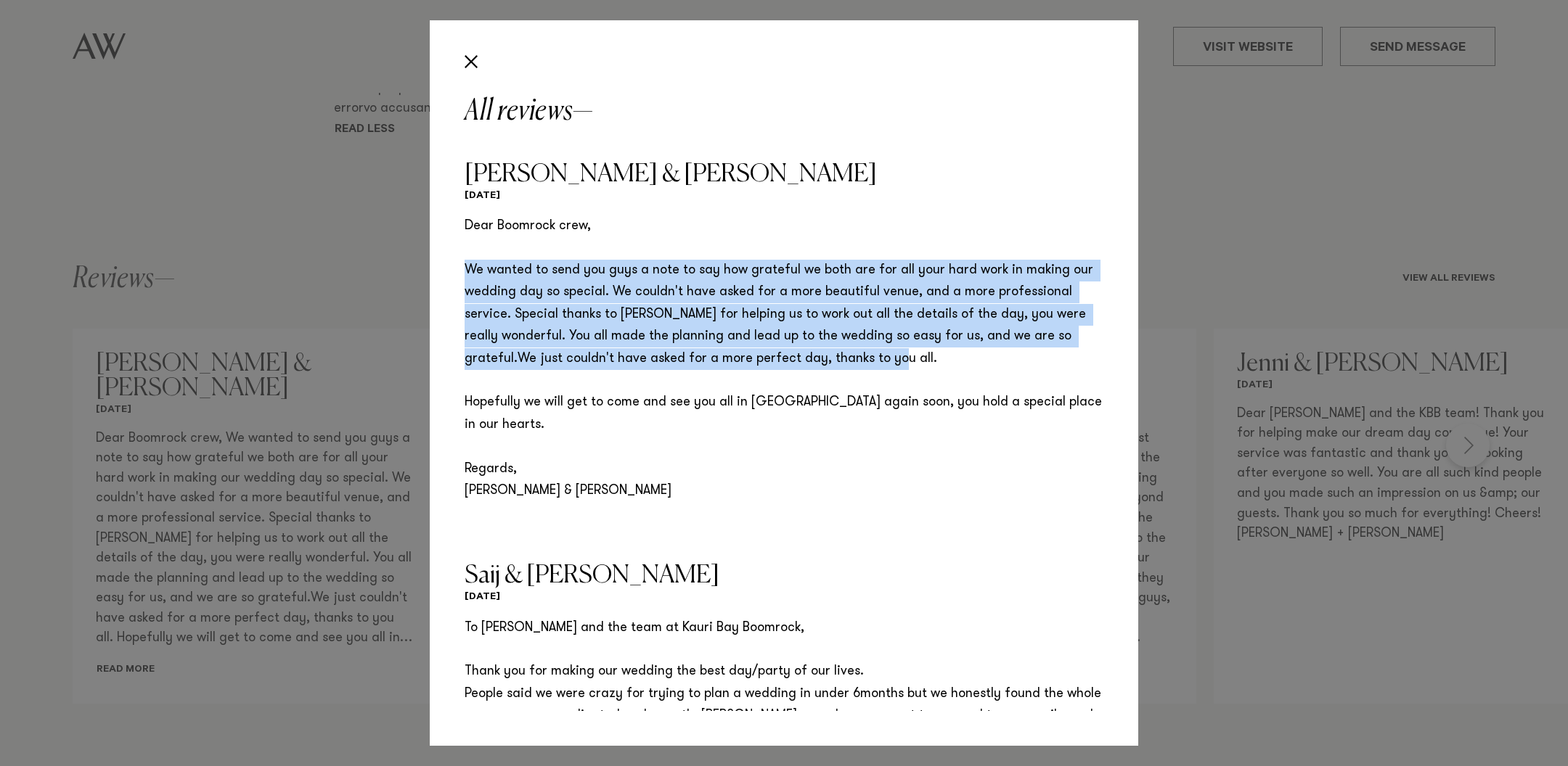
click at [870, 334] on p "Dear Boomrock crew, We wanted to send you guys a note to say how grateful we bo…" at bounding box center [784, 358] width 639 height 286
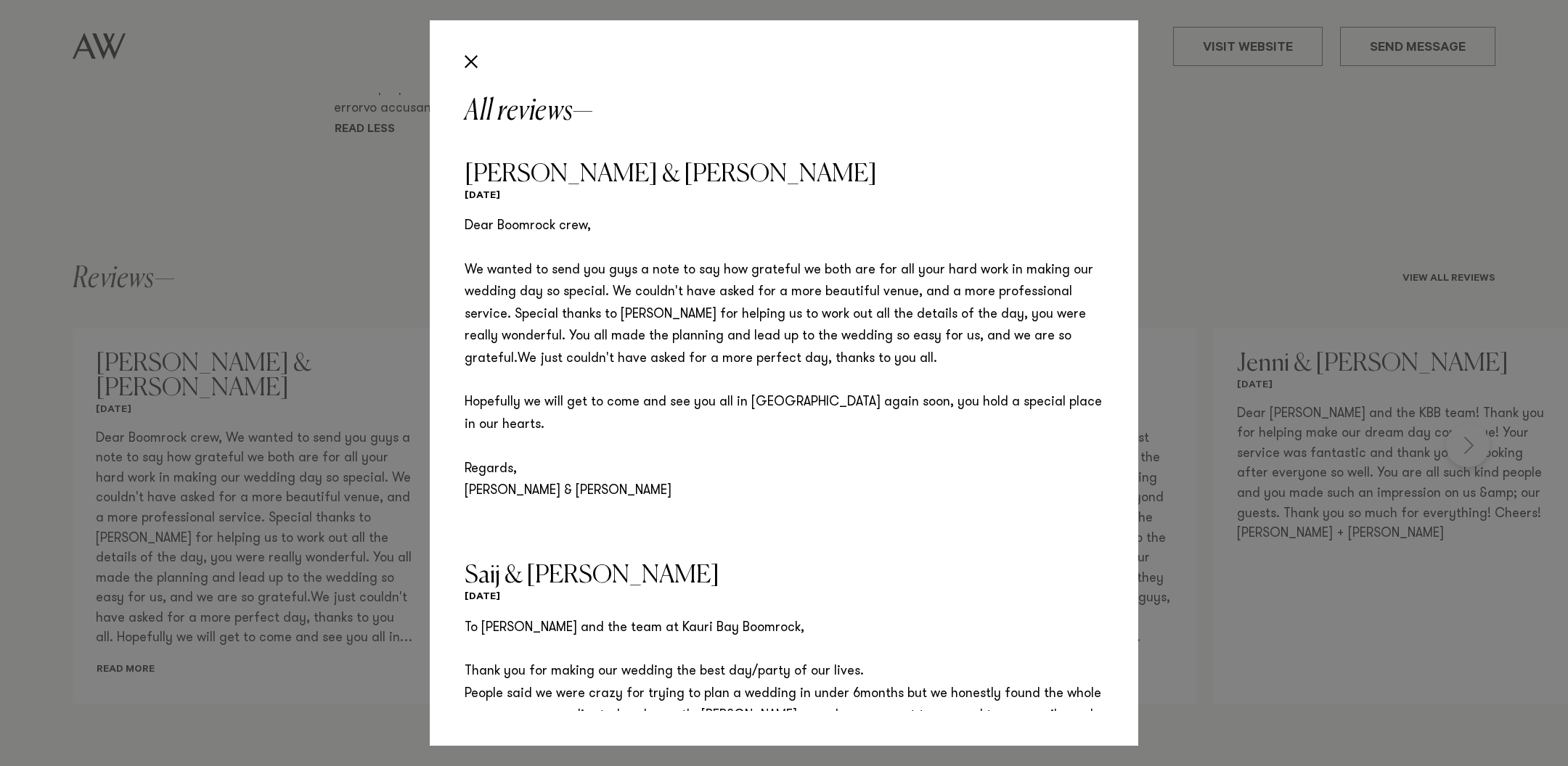
click at [870, 334] on p "Dear Boomrock crew, We wanted to send you guys a note to say how grateful we bo…" at bounding box center [784, 358] width 639 height 286
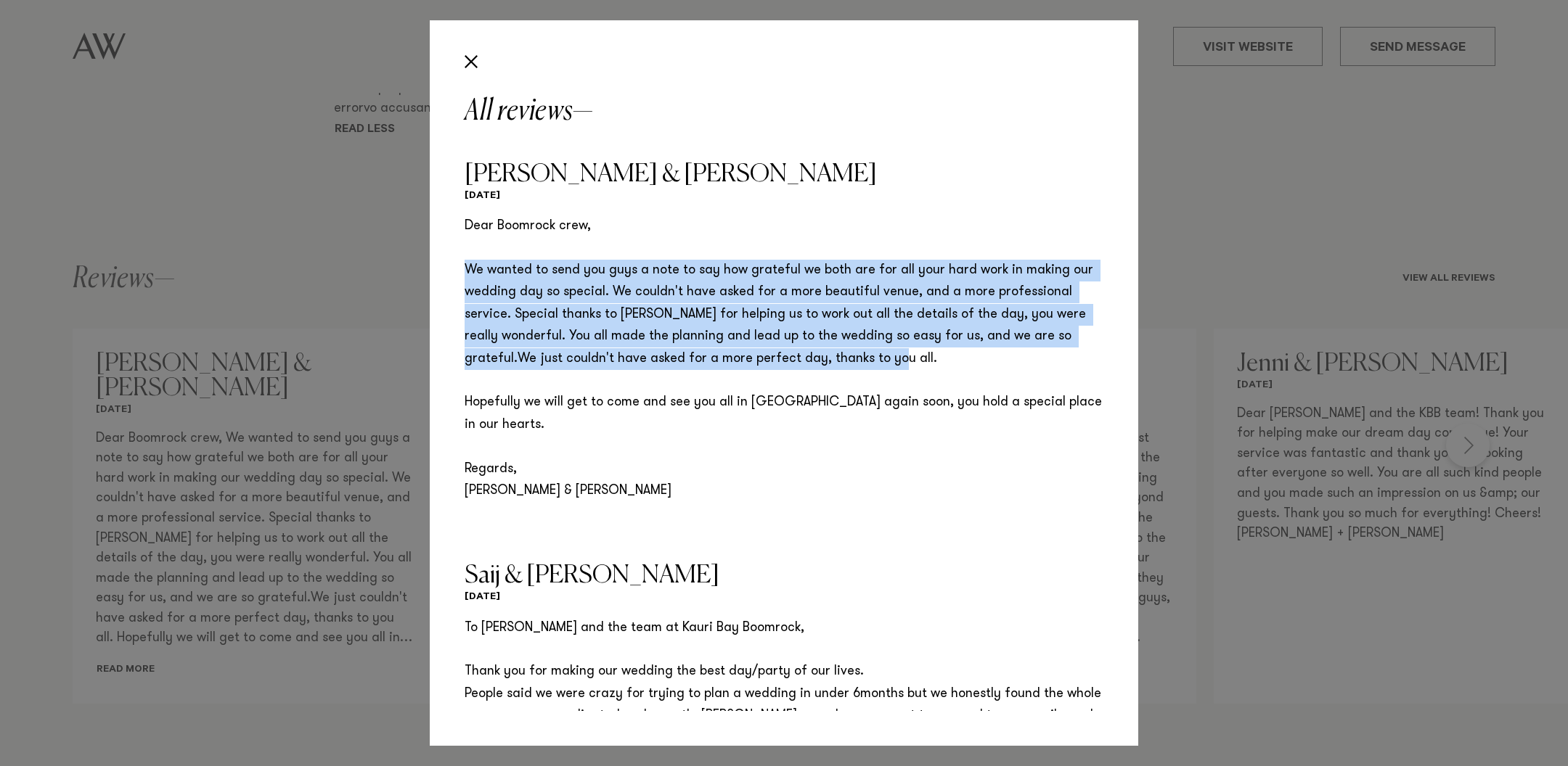
click at [876, 349] on p "Dear Boomrock crew, We wanted to send you guys a note to say how grateful we bo…" at bounding box center [784, 358] width 639 height 286
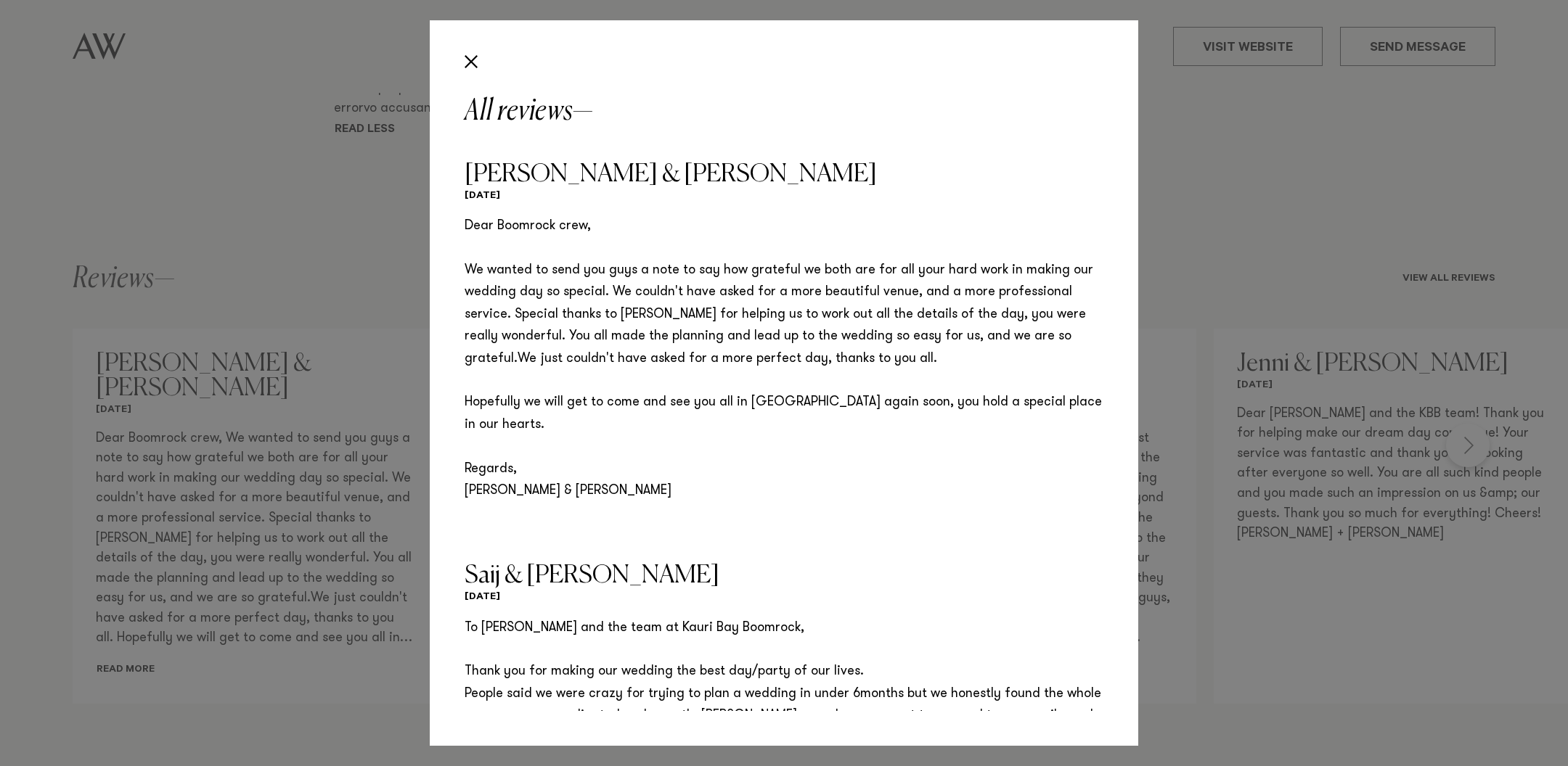
click at [876, 349] on p "Dear Boomrock crew, We wanted to send you guys a note to say how grateful we bo…" at bounding box center [784, 358] width 639 height 286
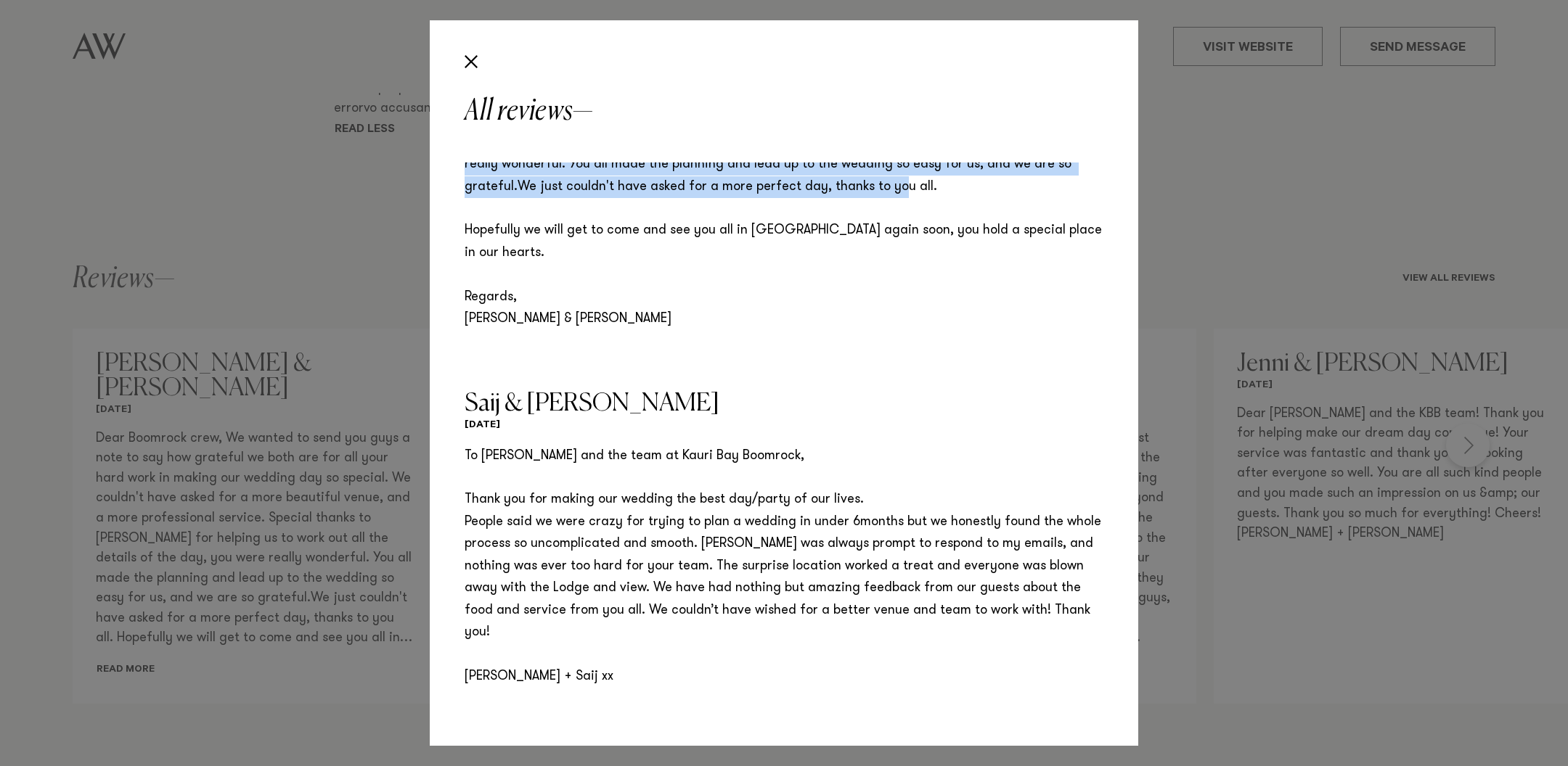
scroll to position [173, 0]
click at [852, 418] on h6 "[DATE]" at bounding box center [784, 425] width 639 height 13
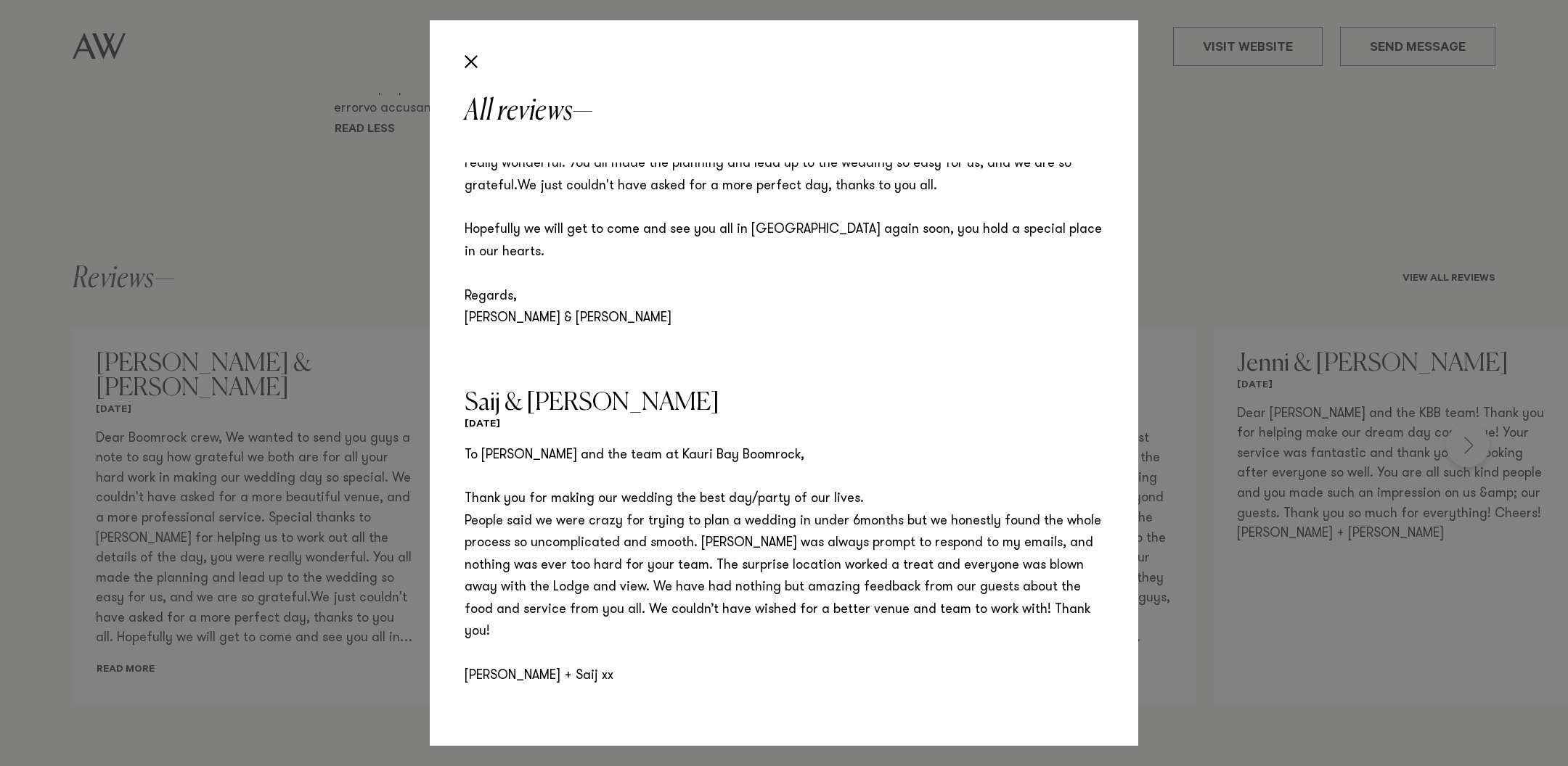
click at [852, 418] on h6 "[DATE]" at bounding box center [784, 425] width 639 height 13
click at [866, 418] on h6 "[DATE]" at bounding box center [784, 425] width 639 height 13
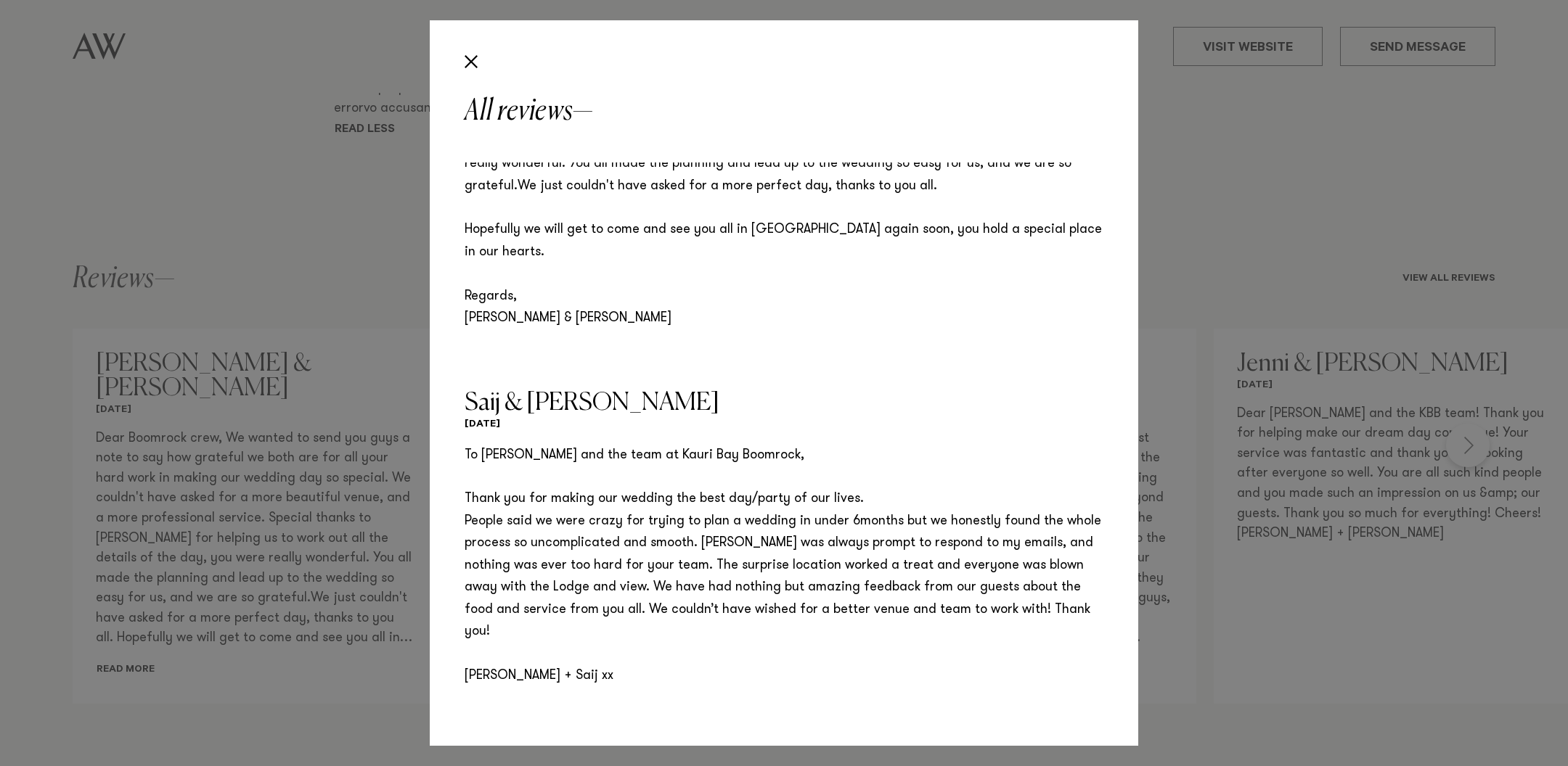
click at [866, 418] on h6 "[DATE]" at bounding box center [784, 425] width 639 height 13
click at [862, 421] on blockquote "Saij & [PERSON_NAME] [DATE] To [PERSON_NAME] and the team at Kauri Bay Boomrock…" at bounding box center [784, 539] width 639 height 296
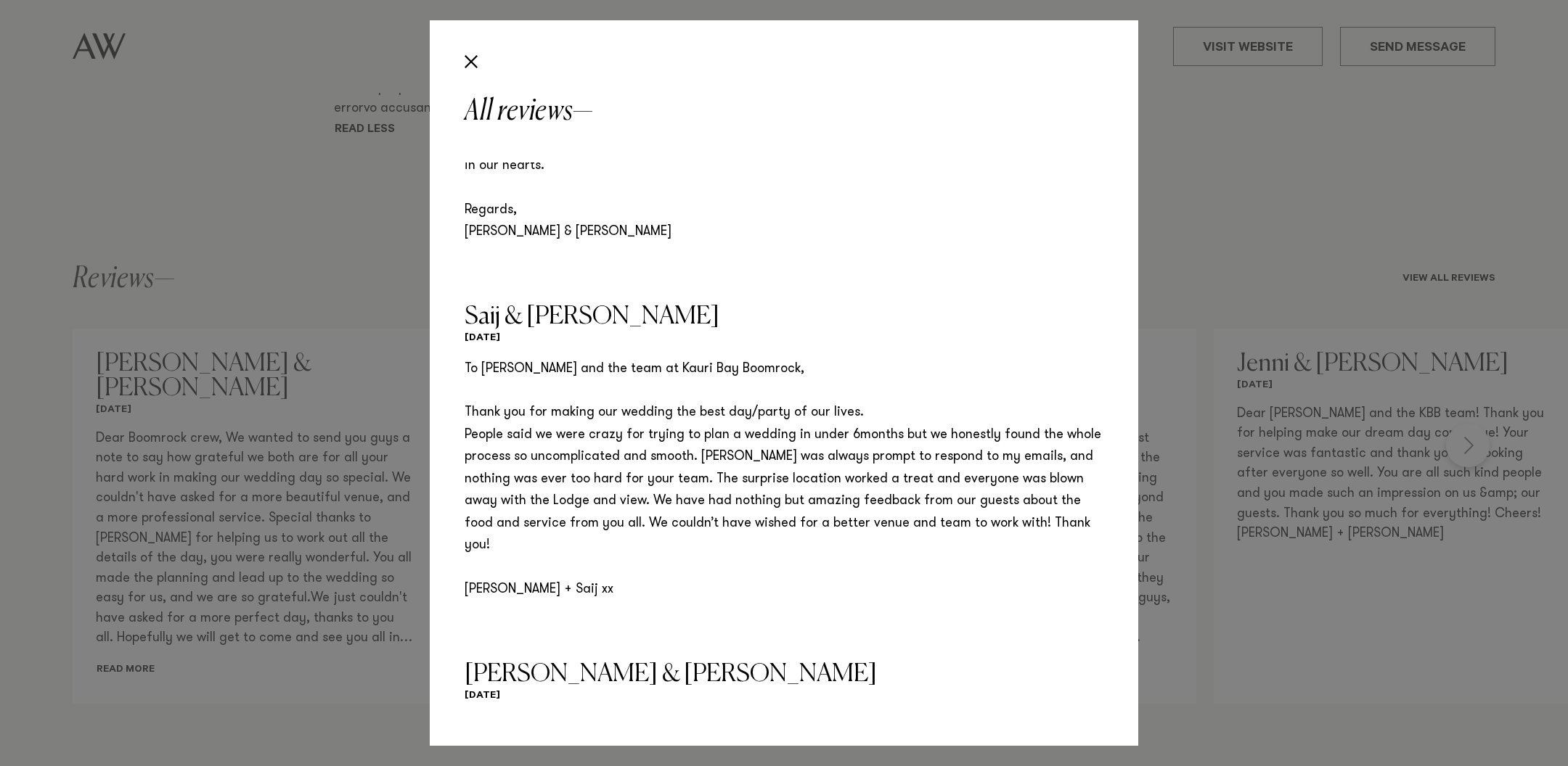
click at [862, 421] on p "To [PERSON_NAME] and the team at Kauri Bay Boomrock, Thank you for making our w…" at bounding box center [784, 480] width 639 height 242
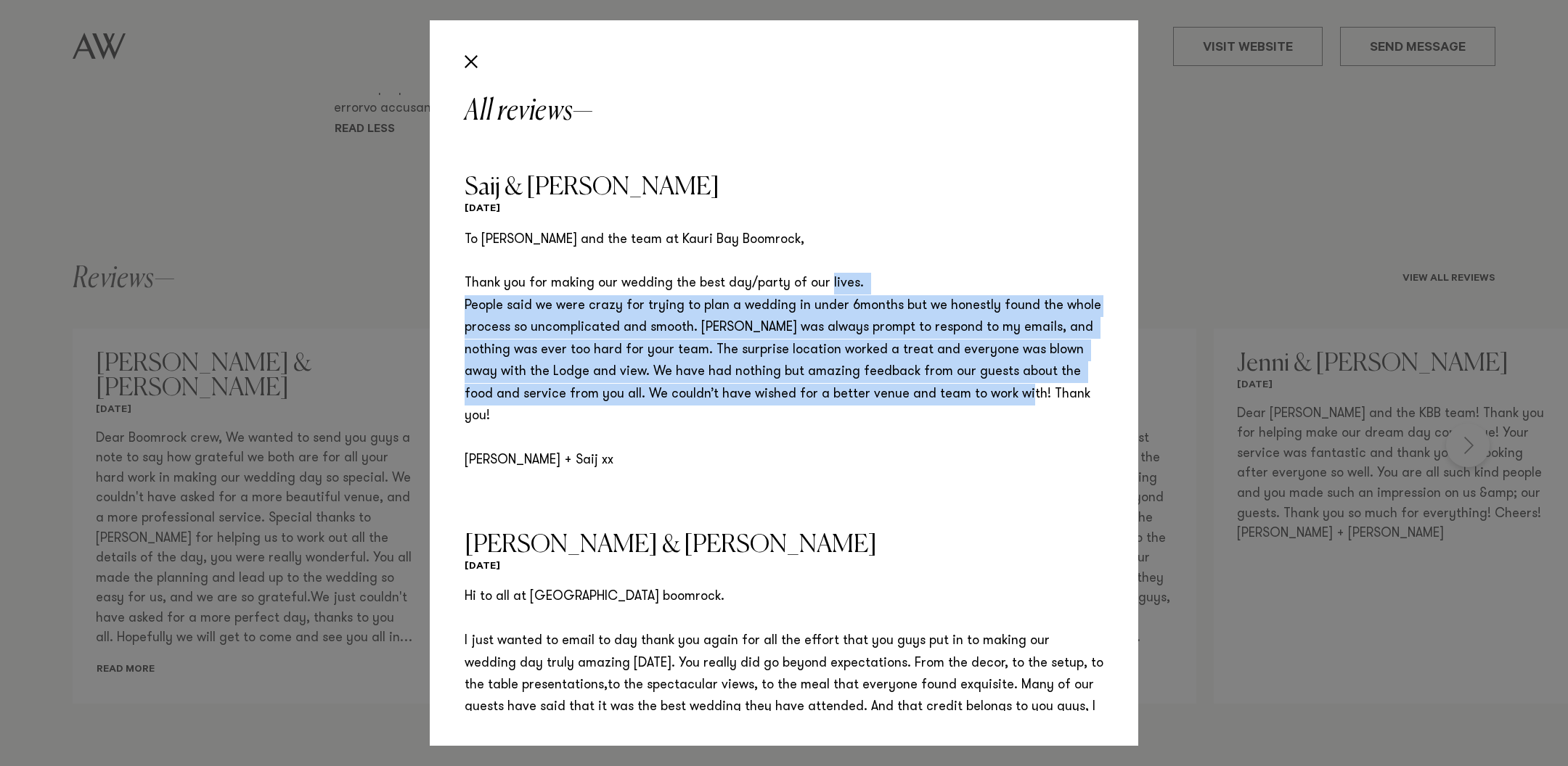
scroll to position [549, 0]
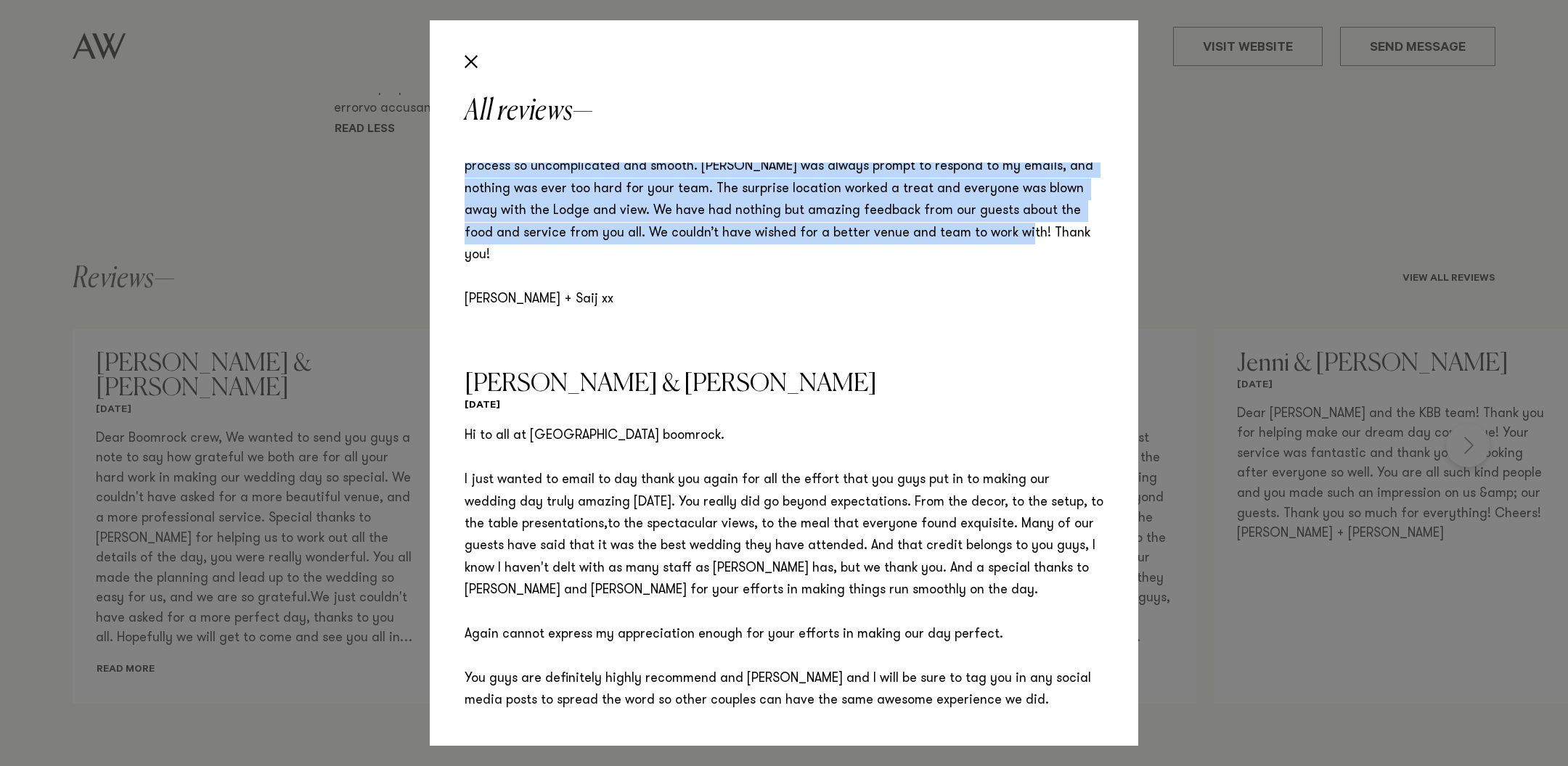
click at [837, 470] on p "Hi to all at [GEOGRAPHIC_DATA] boomrock. I just wanted to email to day thank yo…" at bounding box center [784, 613] width 639 height 375
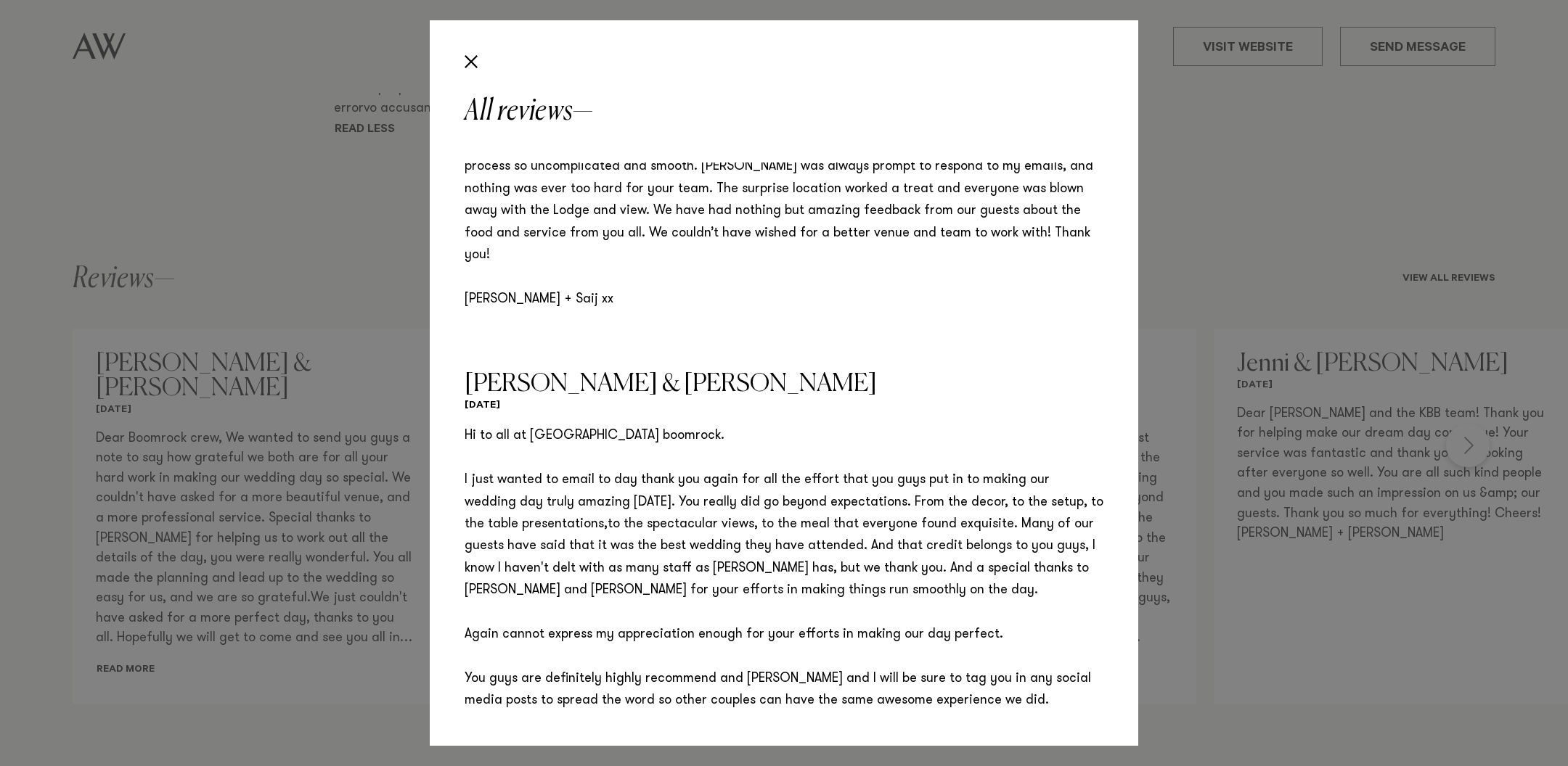
click at [837, 470] on p "Hi to all at [GEOGRAPHIC_DATA] boomrock. I just wanted to email to day thank yo…" at bounding box center [784, 613] width 639 height 375
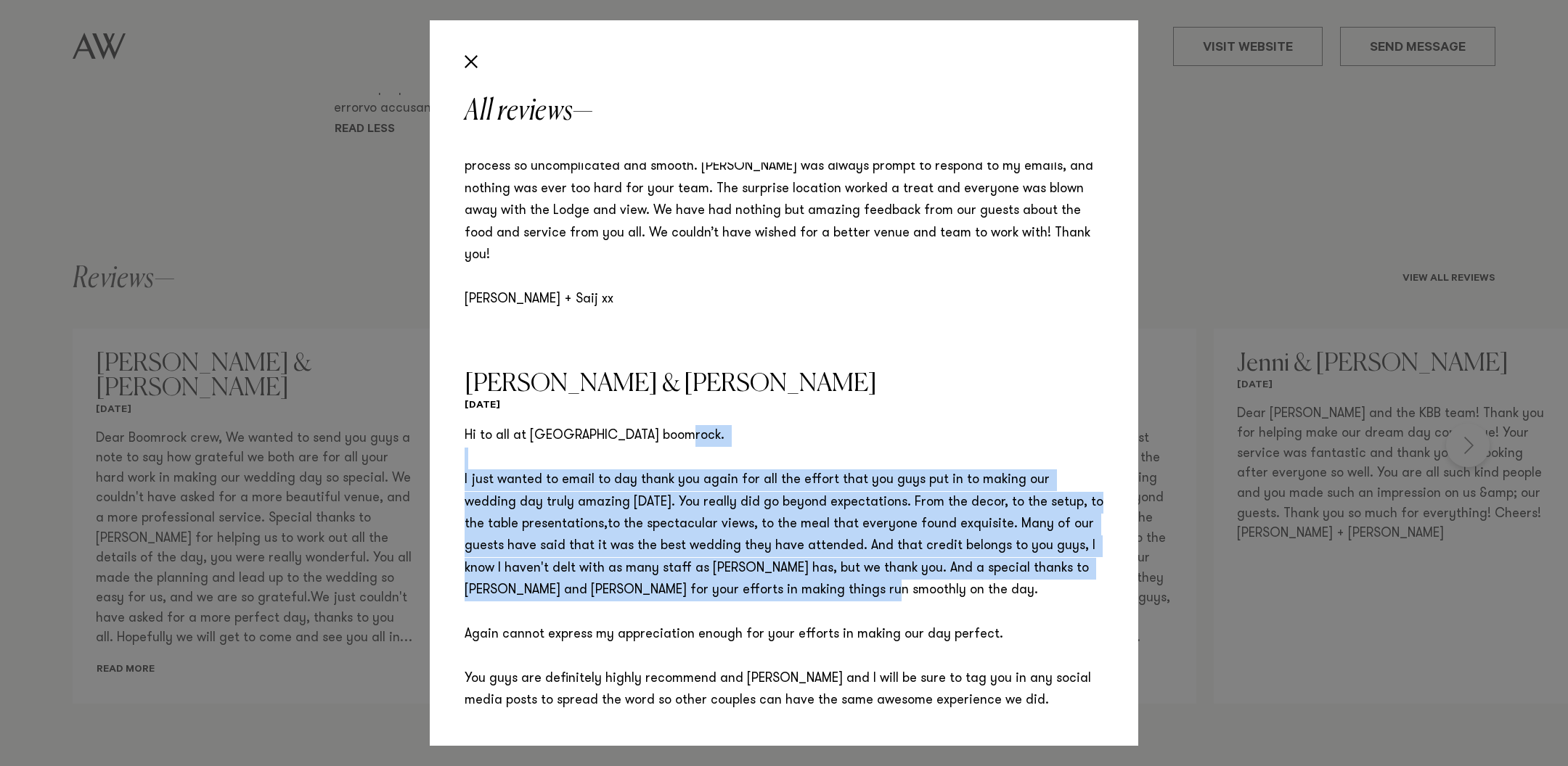
click at [837, 470] on p "Hi to all at [GEOGRAPHIC_DATA] boomrock. I just wanted to email to day thank yo…" at bounding box center [784, 613] width 639 height 375
click at [843, 490] on p "Hi to all at [GEOGRAPHIC_DATA] boomrock. I just wanted to email to day thank yo…" at bounding box center [784, 613] width 639 height 375
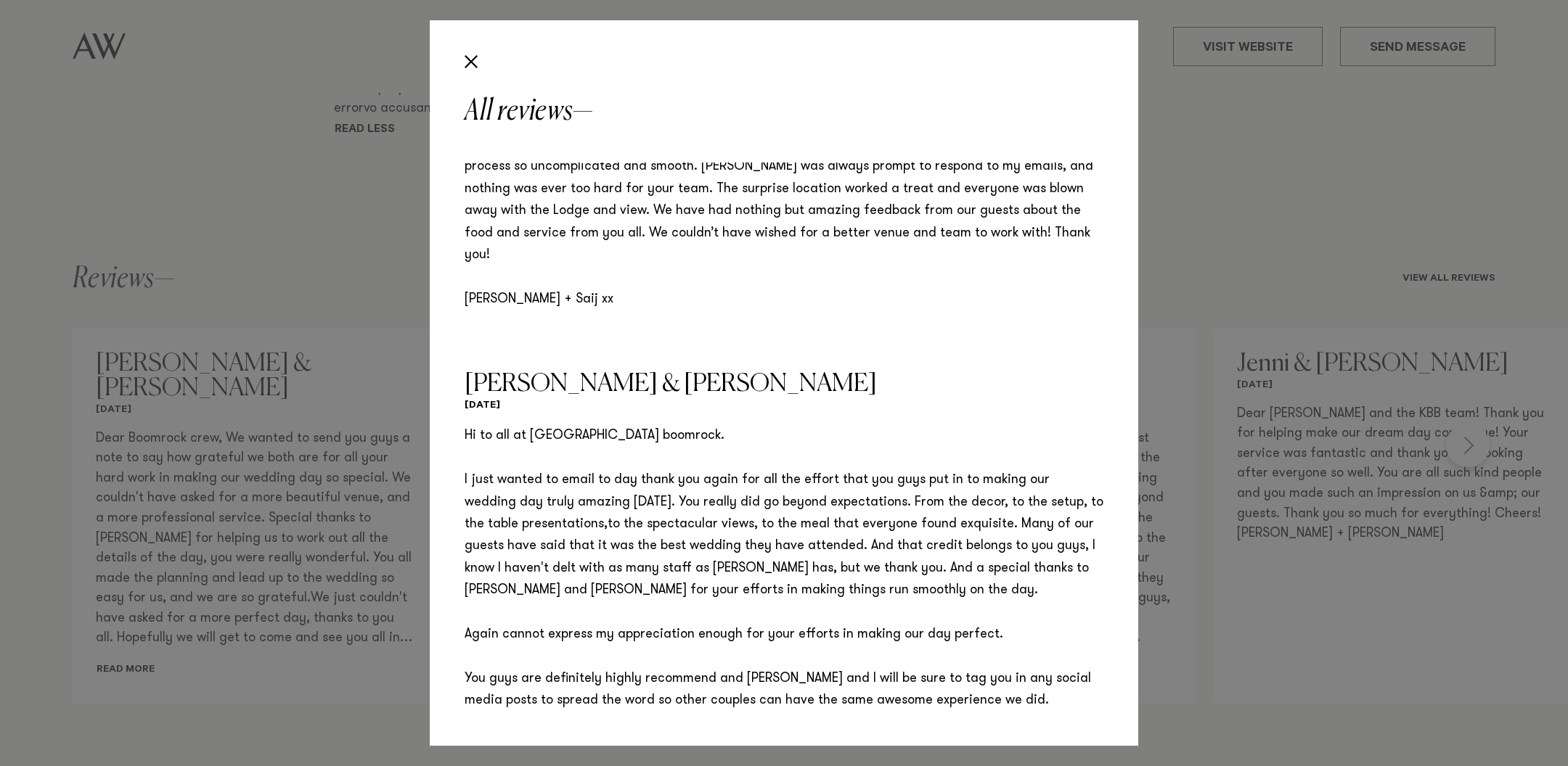
click at [843, 490] on p "Hi to all at [GEOGRAPHIC_DATA] boomrock. I just wanted to email to day thank yo…" at bounding box center [784, 613] width 639 height 375
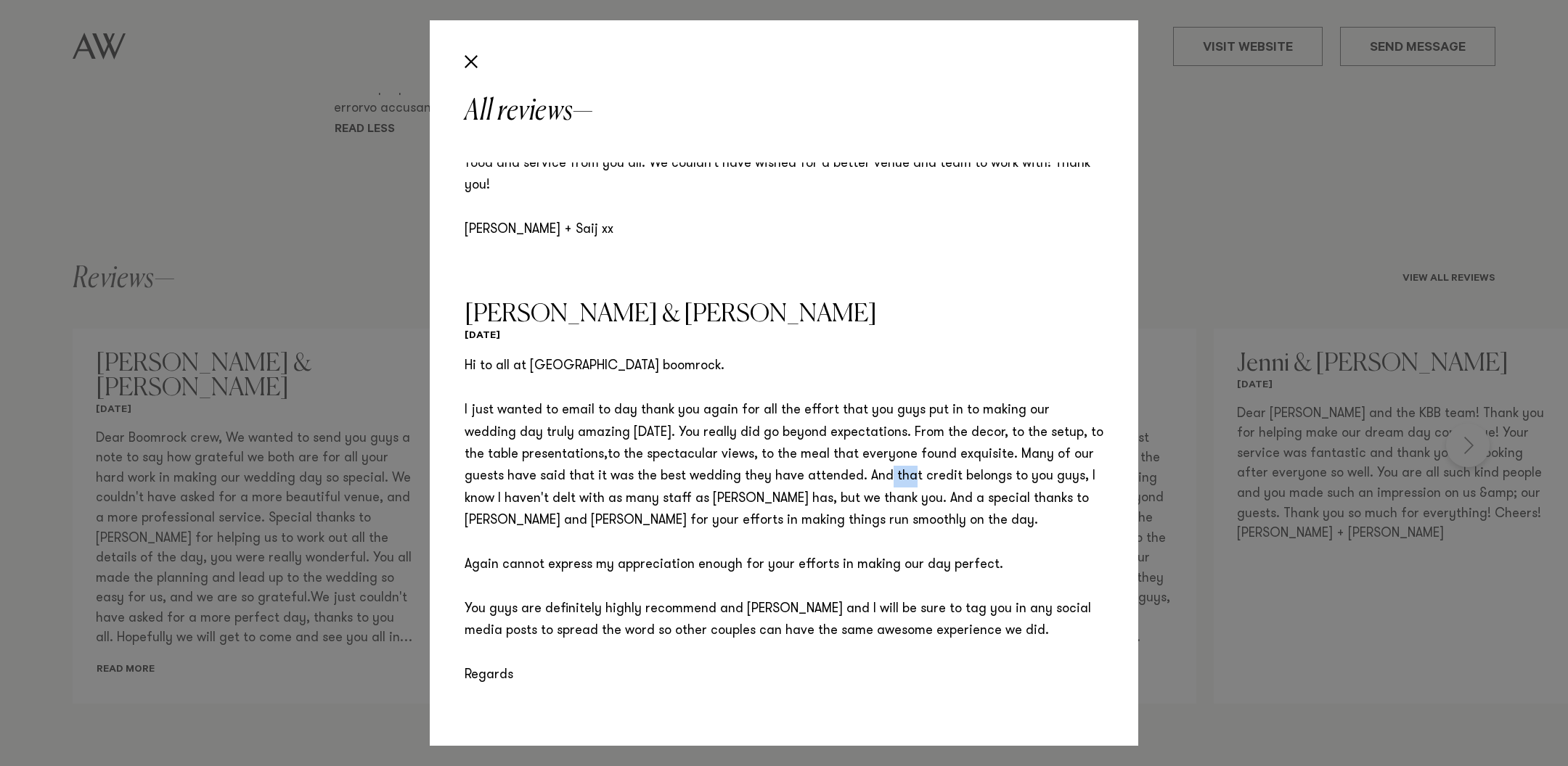
click at [843, 490] on p "Hi to all at [GEOGRAPHIC_DATA] boomrock. I just wanted to email to day thank yo…" at bounding box center [784, 543] width 639 height 375
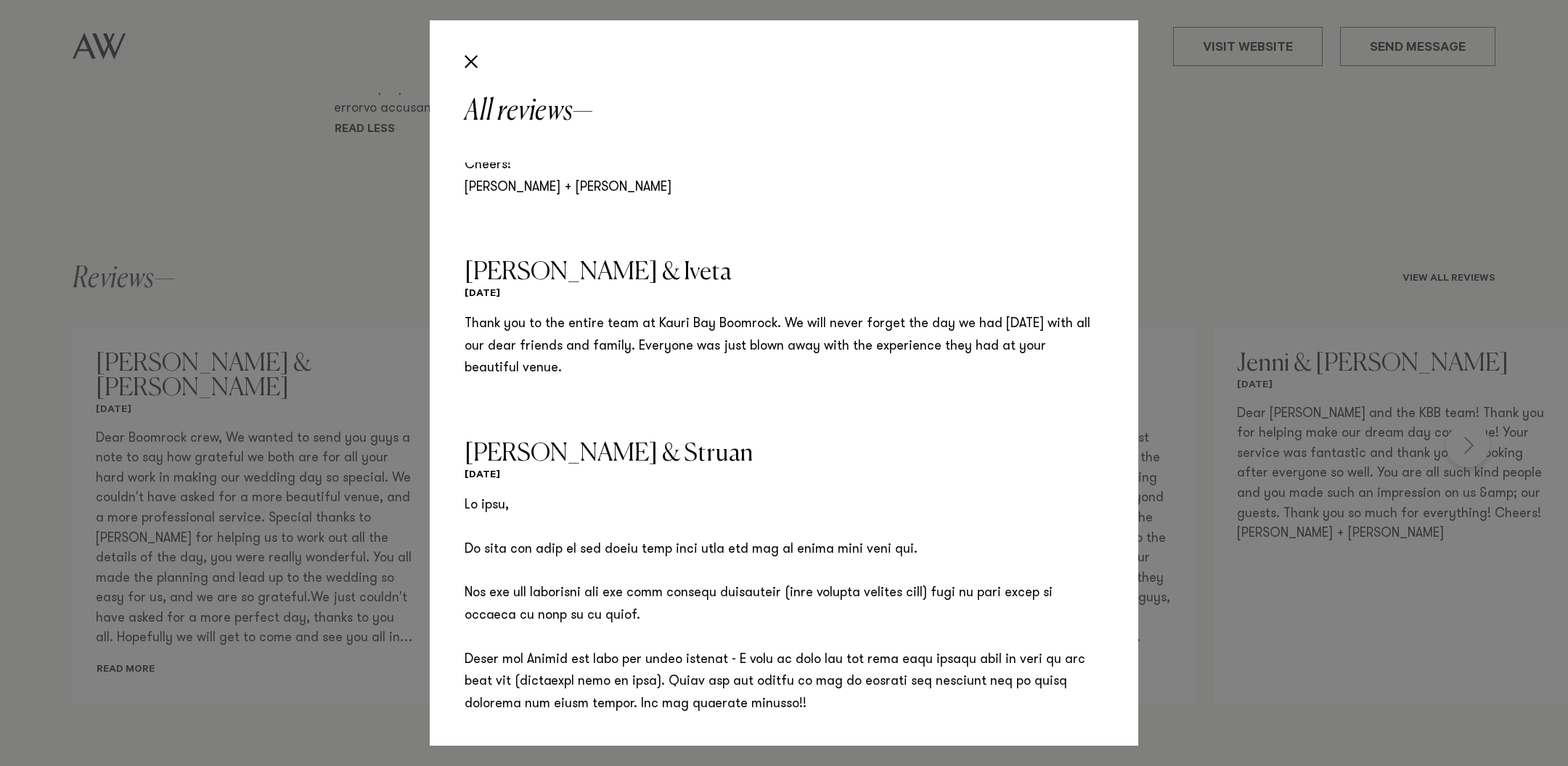
scroll to position [1446, 0]
